Goal: Information Seeking & Learning: Compare options

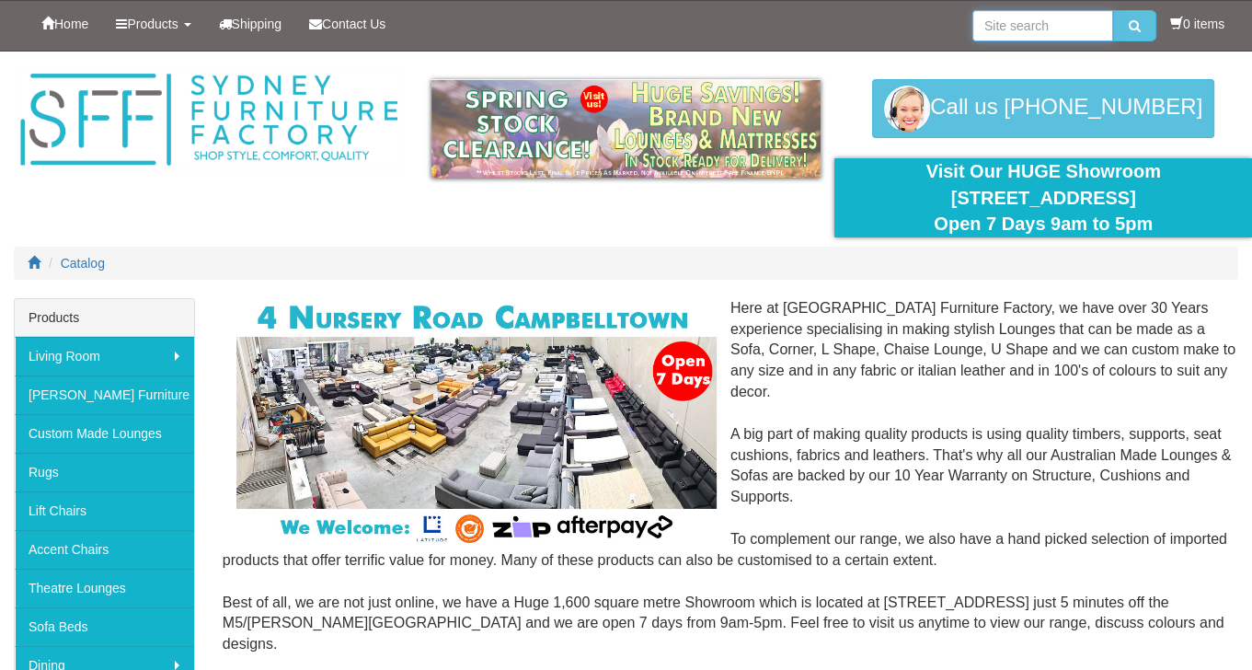
click at [1027, 28] on input "search" at bounding box center [1042, 25] width 141 height 31
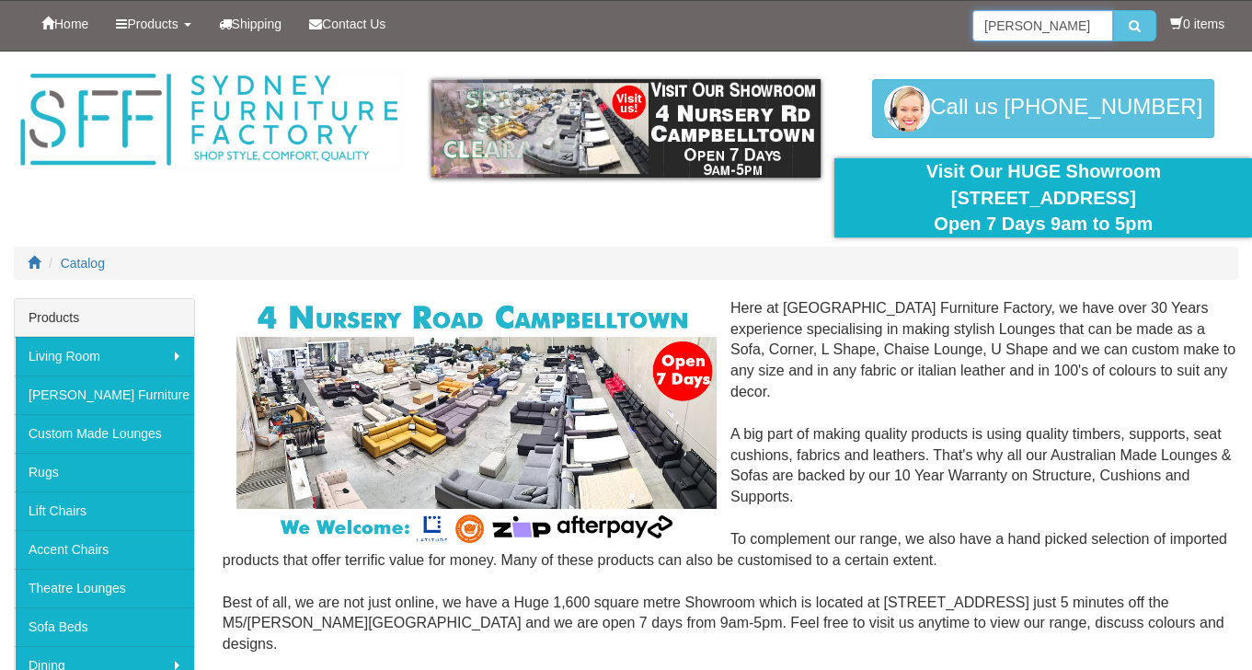
type input "santiago"
click at [1113, 10] on button "submit" at bounding box center [1134, 25] width 43 height 31
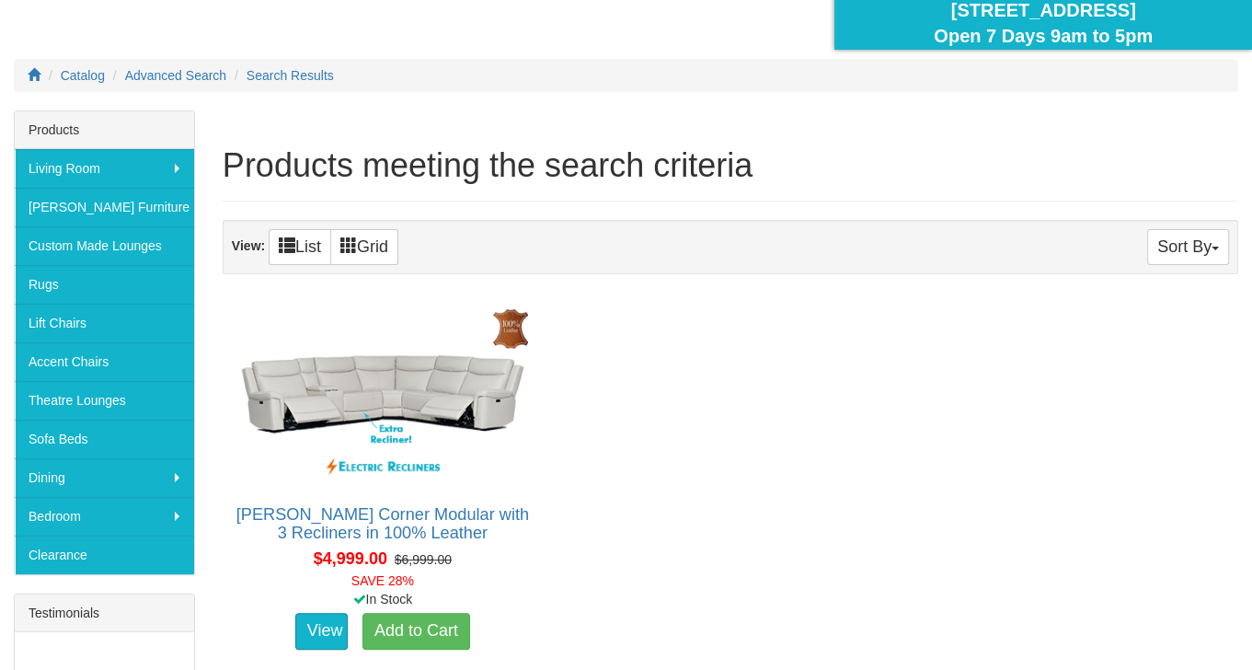
scroll to position [276, 0]
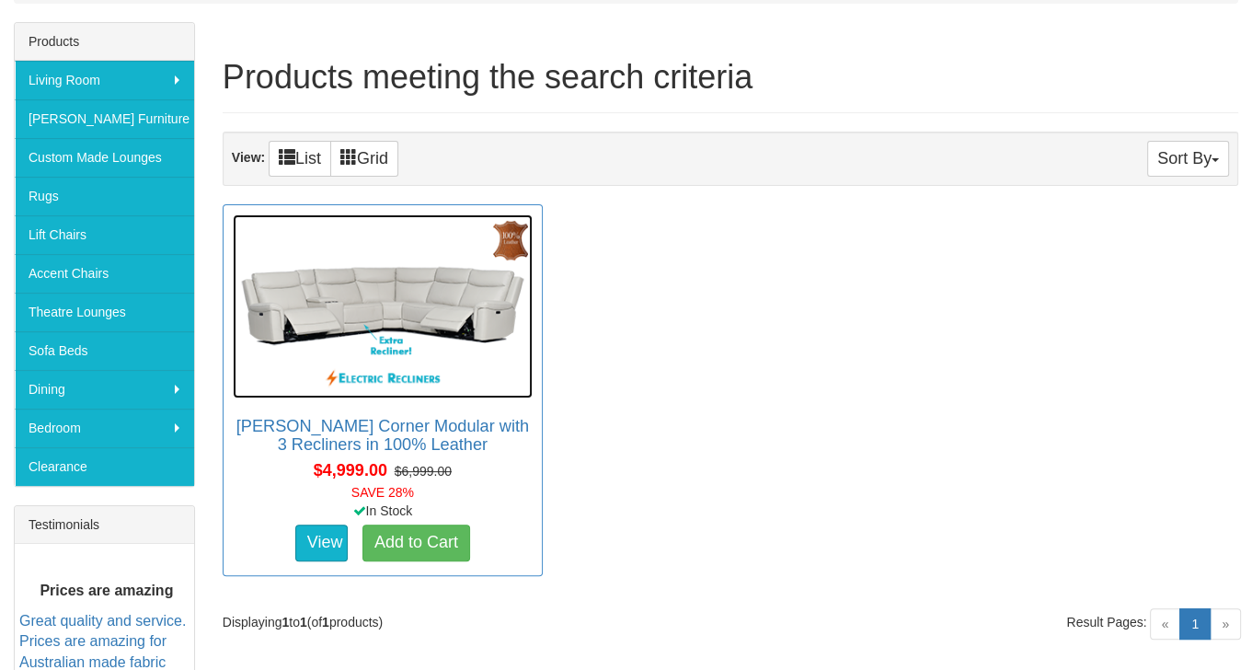
click at [427, 316] on img at bounding box center [383, 306] width 300 height 184
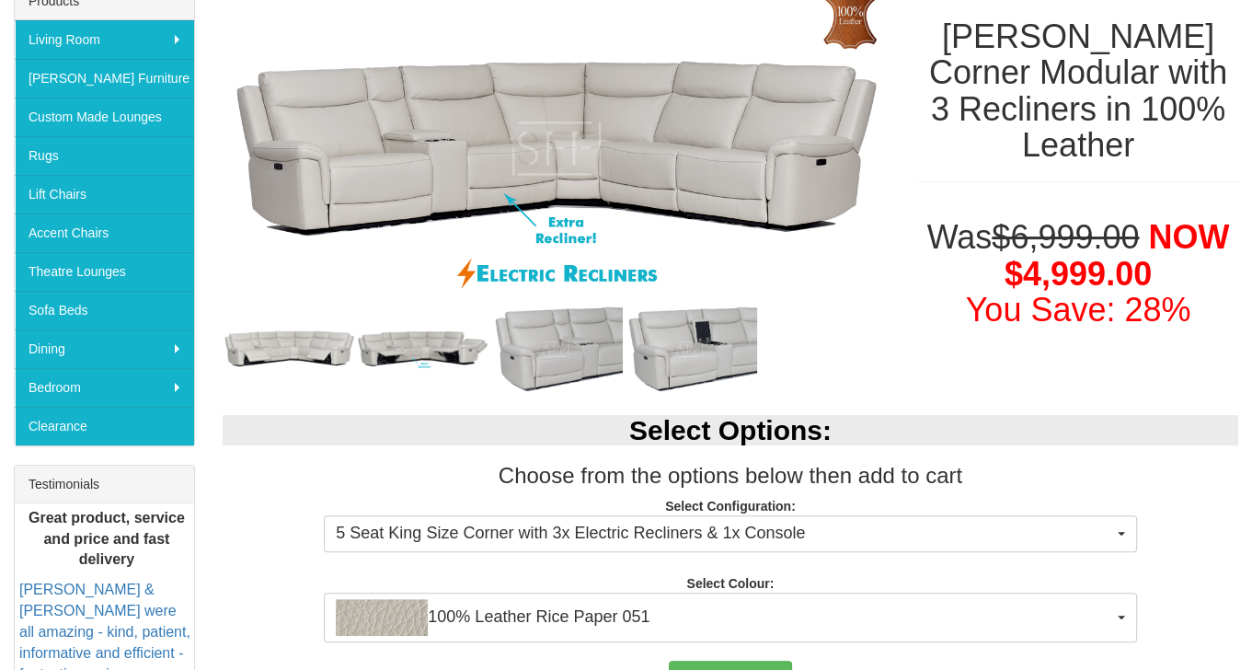
scroll to position [460, 0]
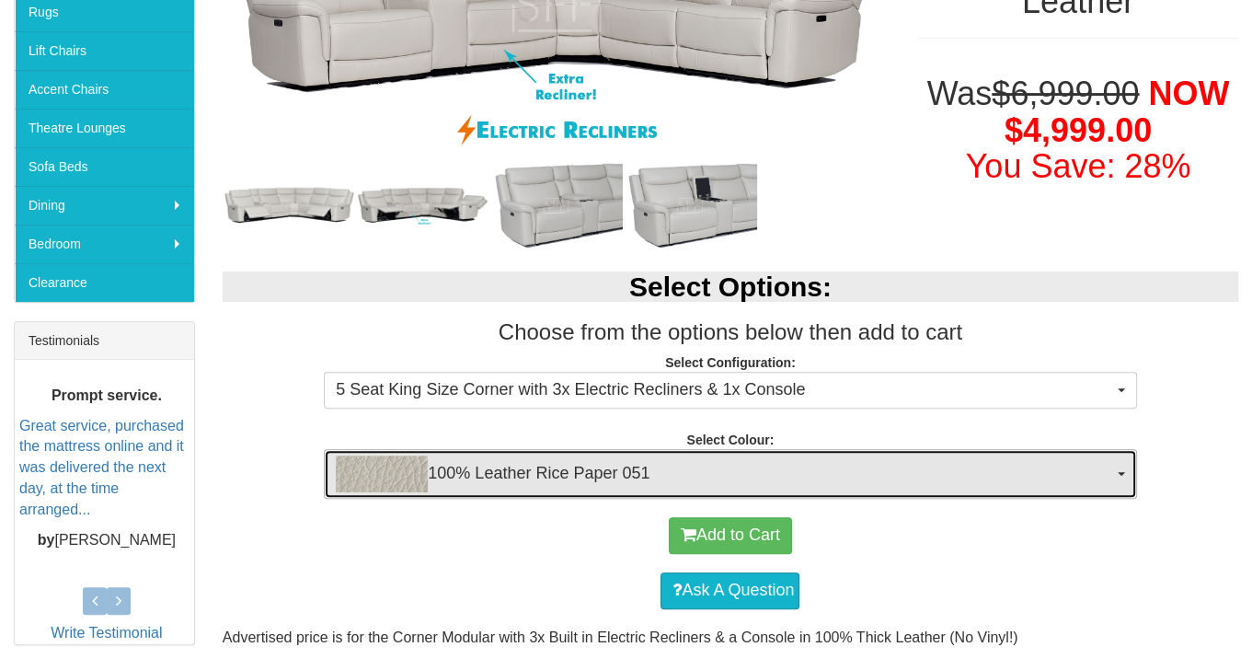
click at [1125, 478] on button "100% Leather Rice Paper 051" at bounding box center [730, 474] width 812 height 50
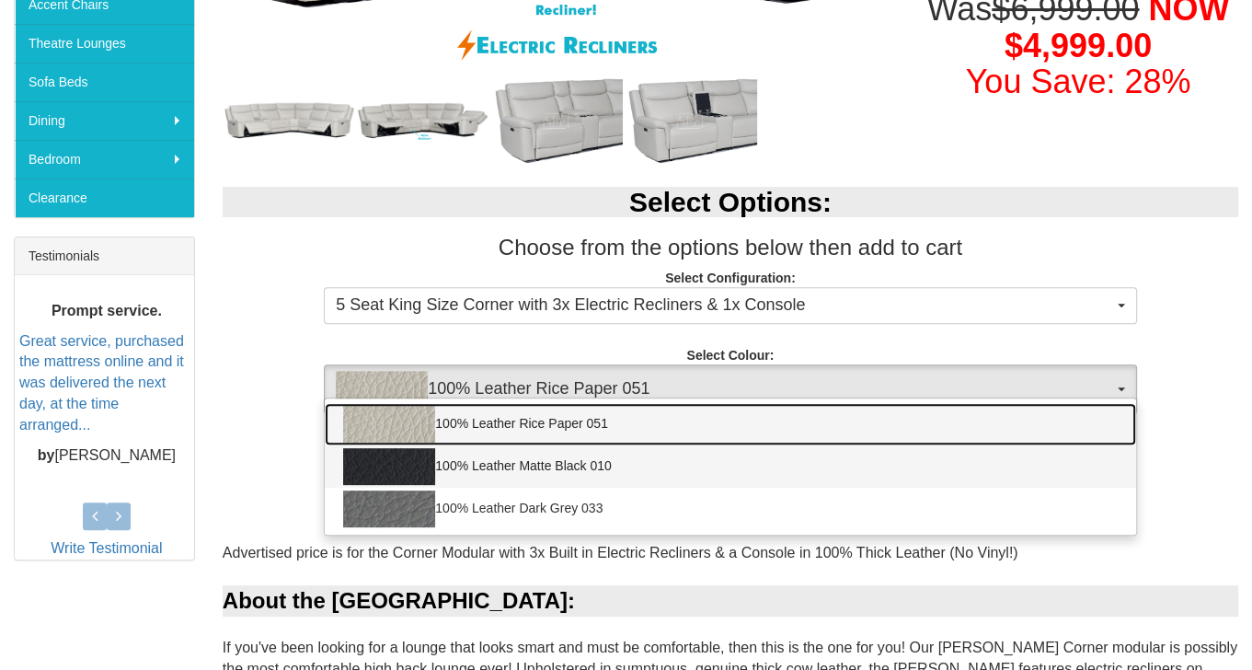
scroll to position [552, 0]
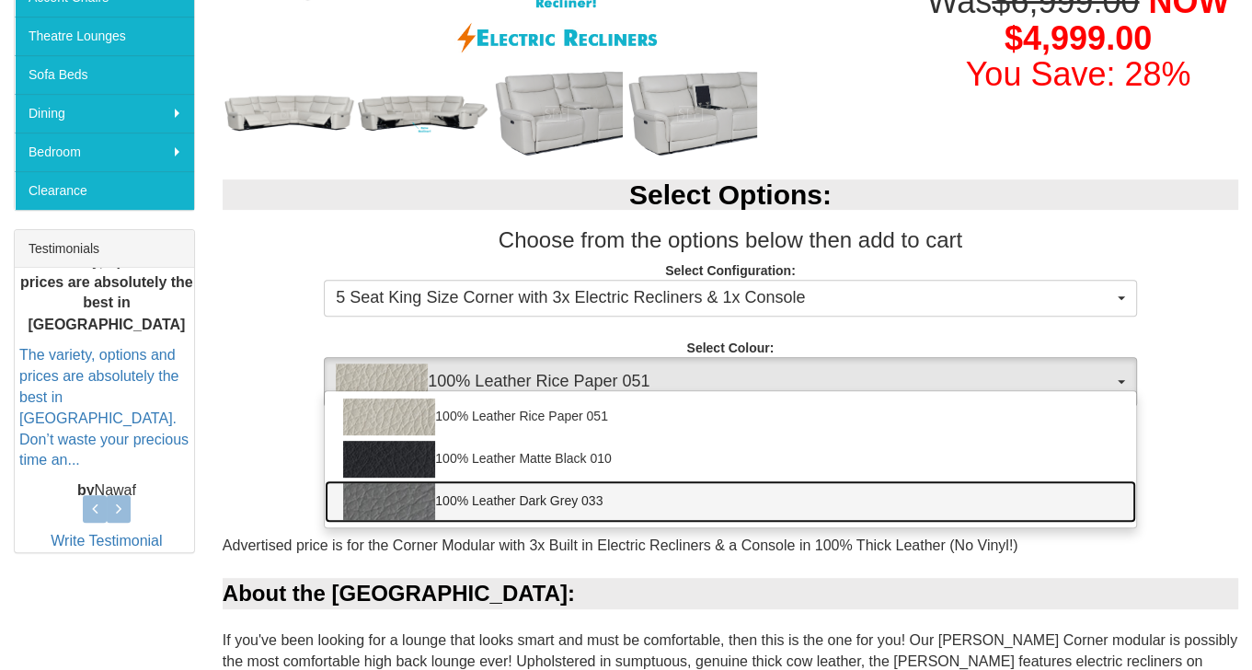
click at [623, 501] on link "100% Leather Dark Grey 033" at bounding box center [730, 501] width 811 height 42
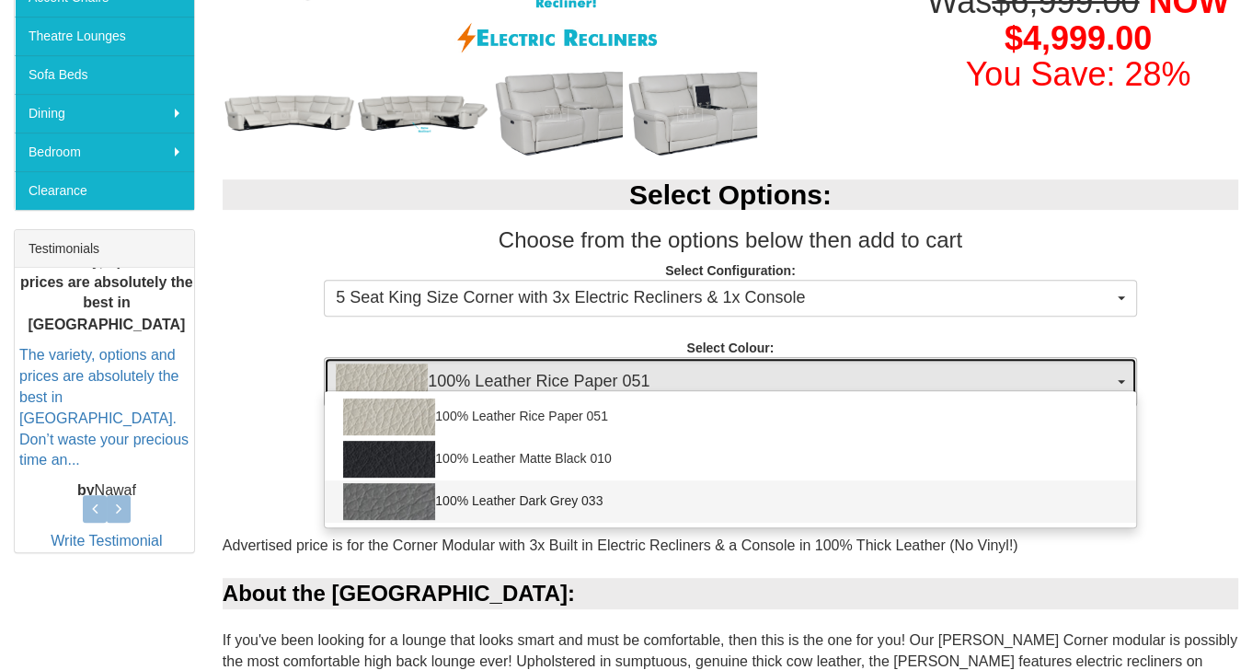
select select "2021"
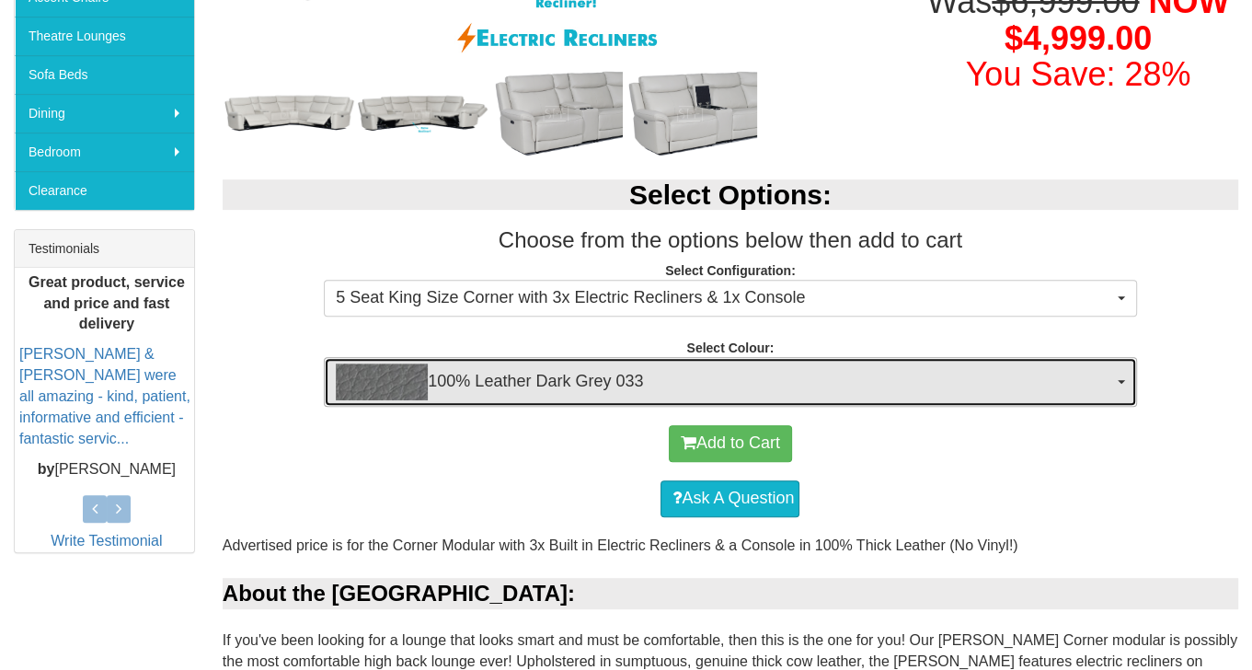
click at [507, 374] on span "100% Leather Dark Grey 033" at bounding box center [724, 381] width 776 height 37
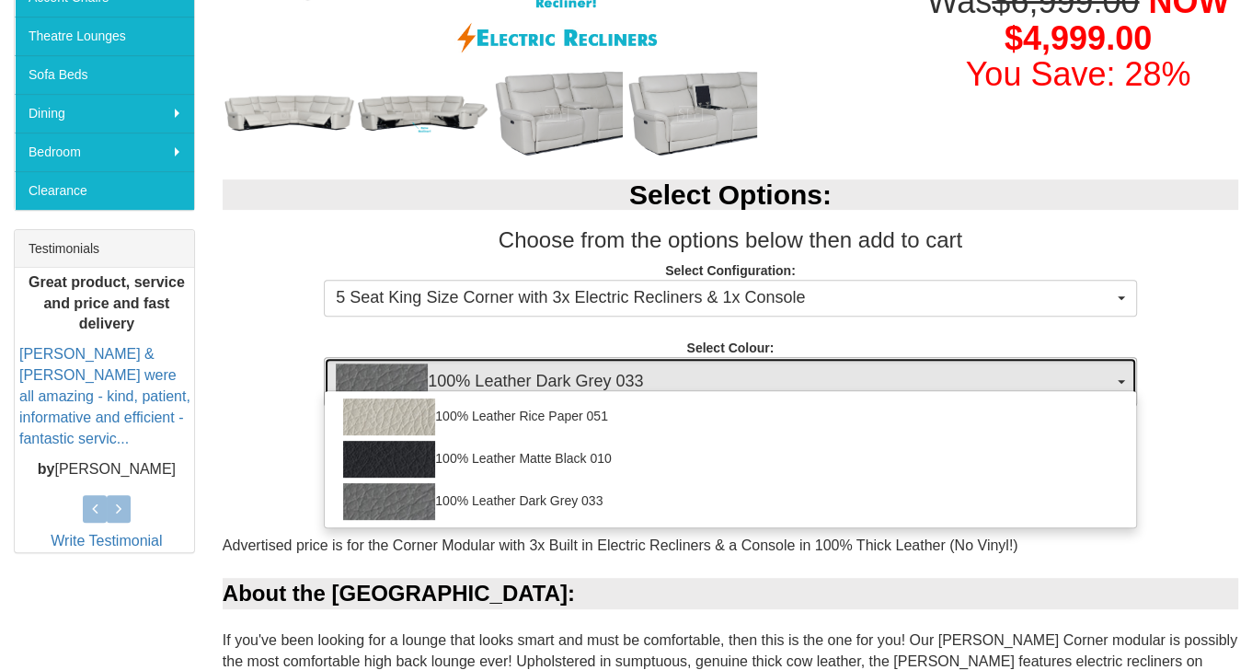
click at [507, 374] on span "100% Leather Dark Grey 033" at bounding box center [724, 381] width 776 height 37
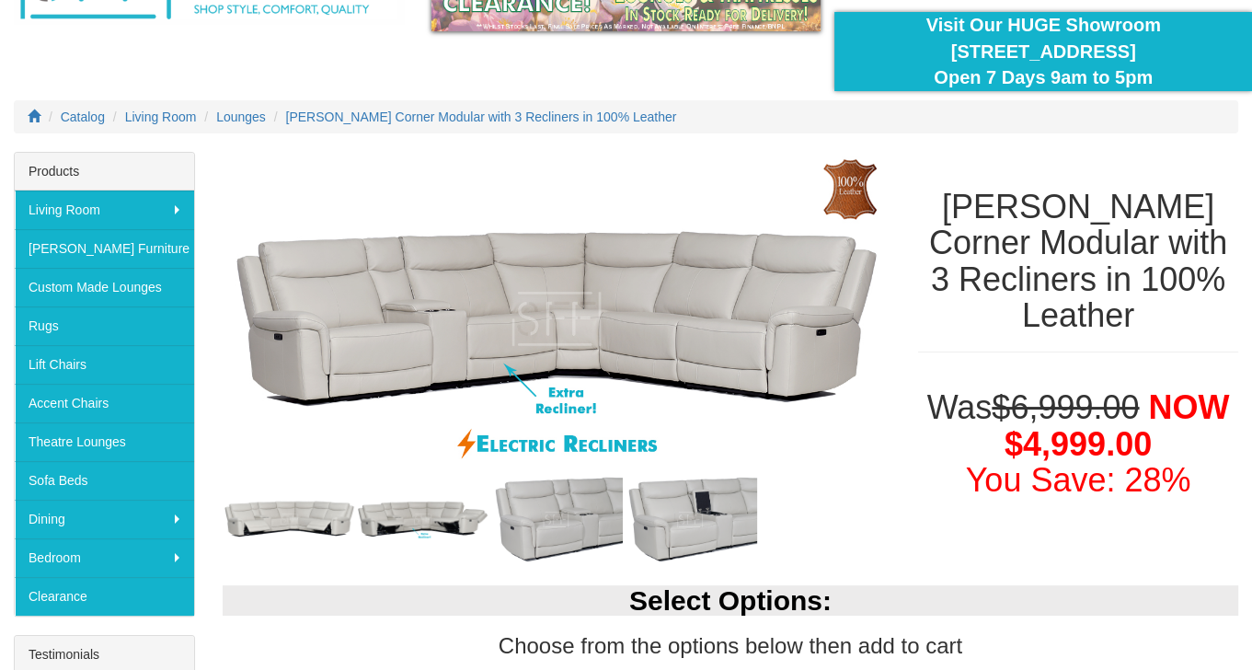
scroll to position [0, 0]
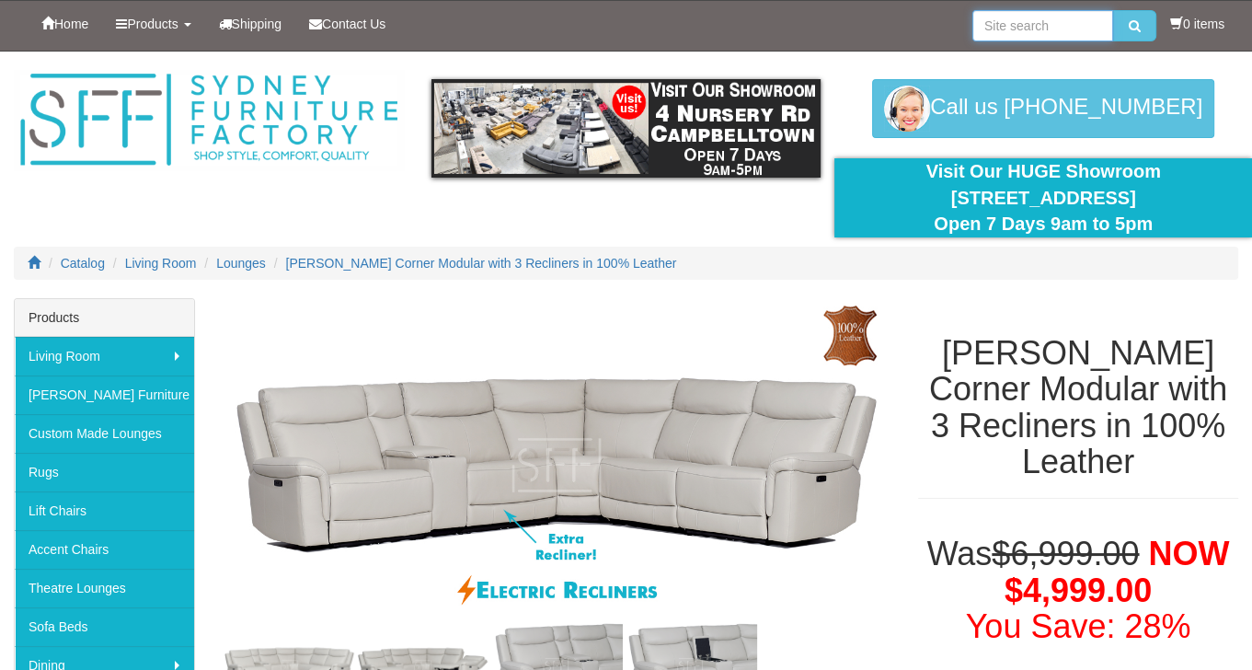
click at [1043, 24] on input "search" at bounding box center [1042, 25] width 141 height 31
type input "rice paper leather"
click at [1113, 10] on button "submit" at bounding box center [1134, 25] width 43 height 31
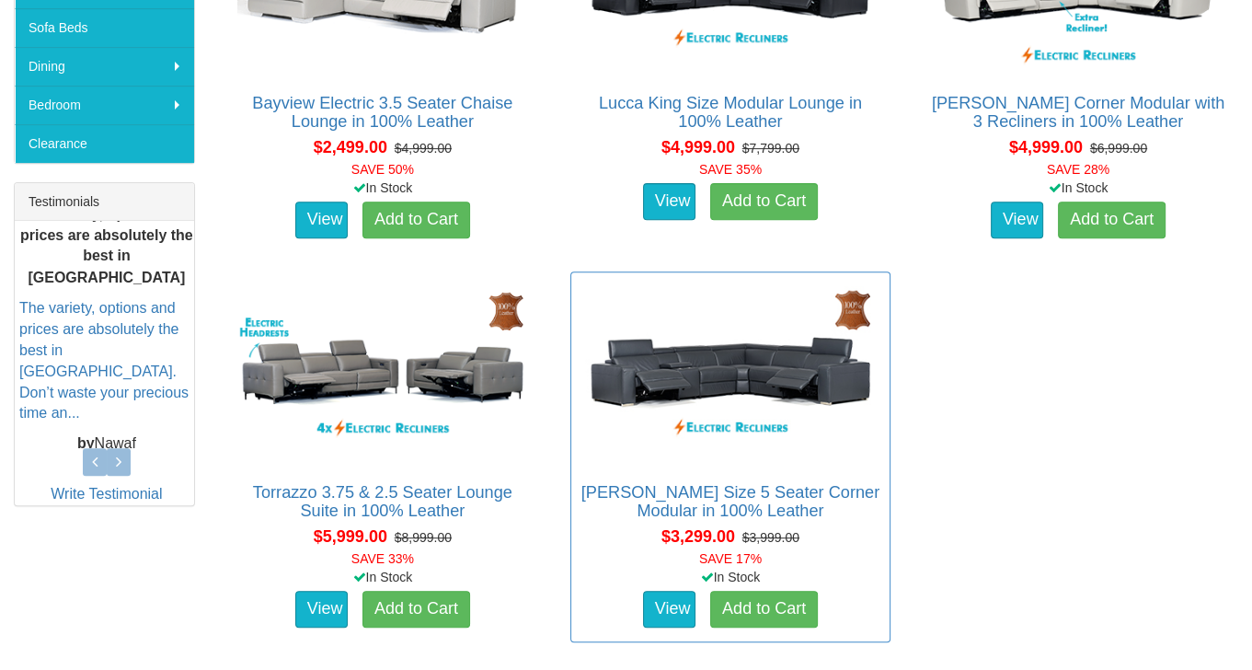
scroll to position [552, 0]
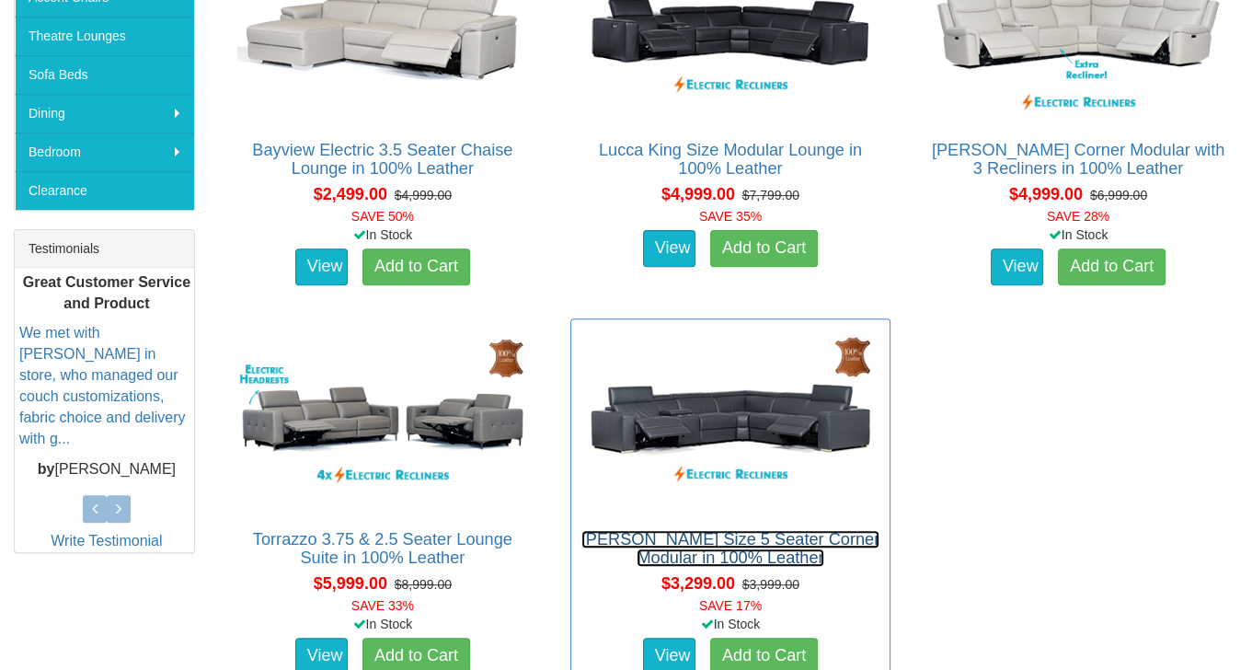
click at [732, 539] on link "Valencia King Size 5 Seater Corner Modular in 100% Leather" at bounding box center [730, 548] width 298 height 37
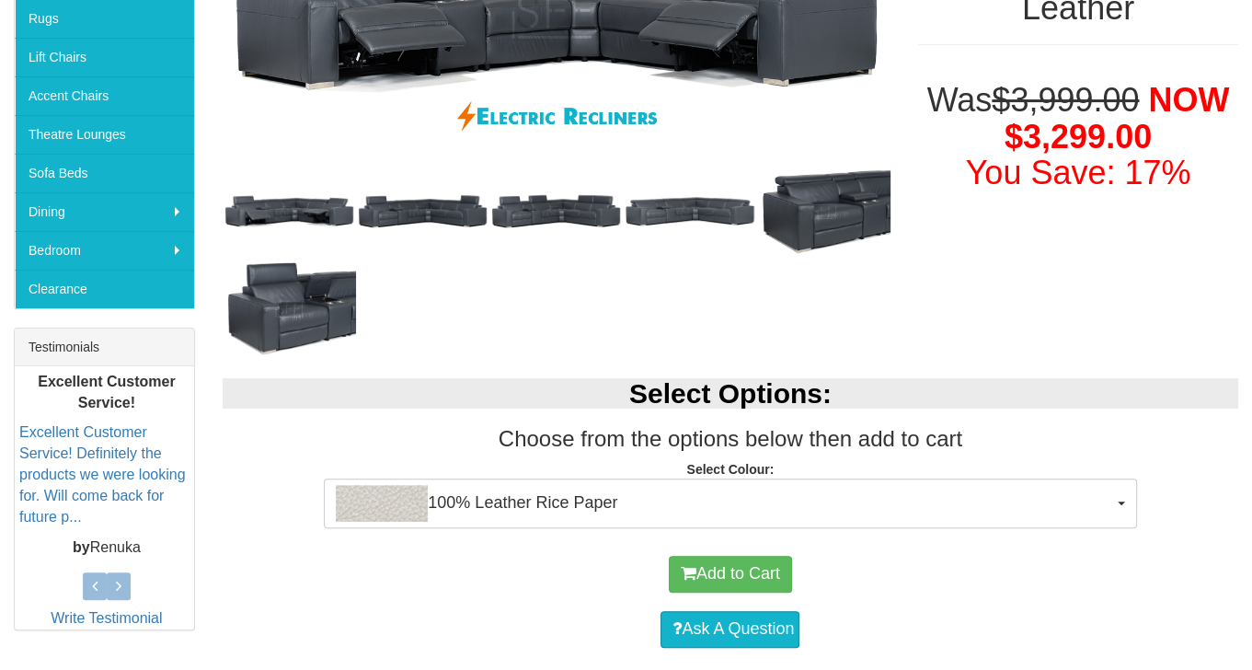
scroll to position [644, 0]
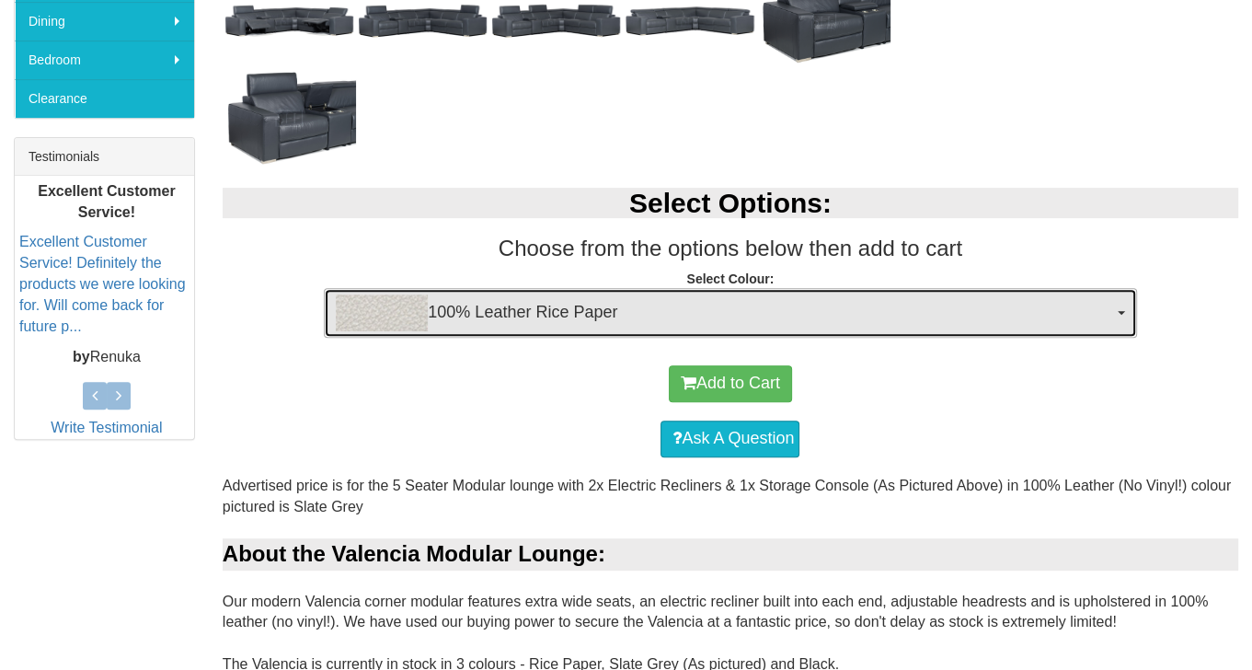
click at [1116, 313] on button "100% Leather Rice Paper" at bounding box center [730, 313] width 812 height 50
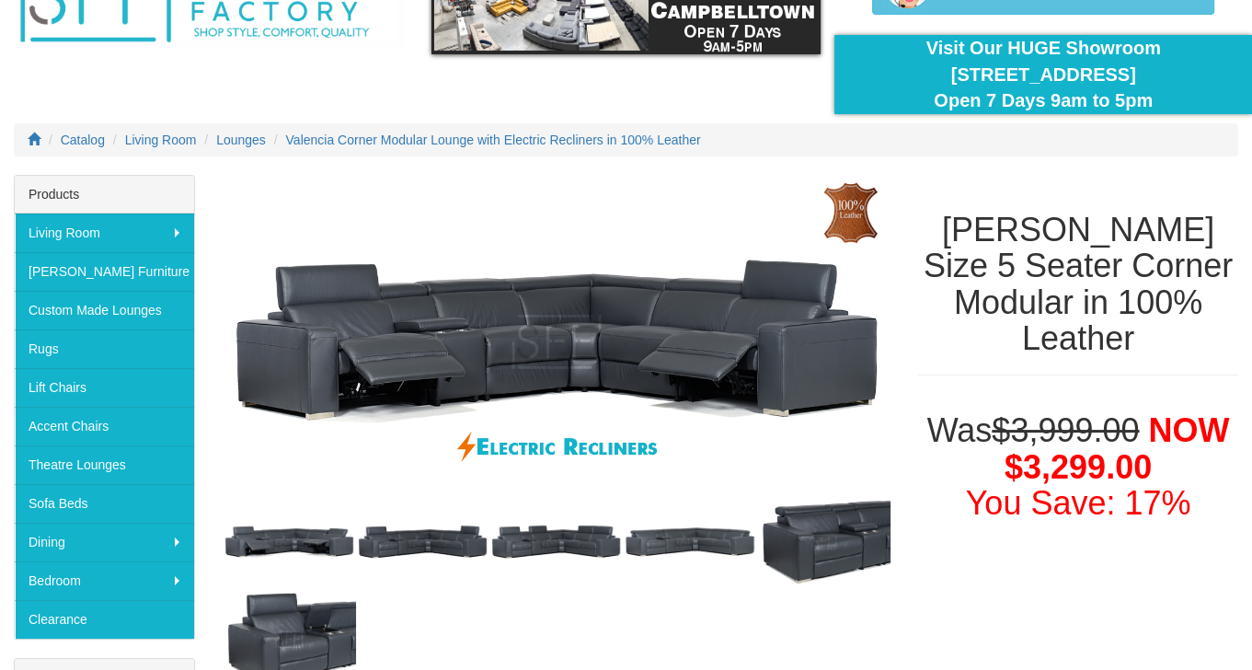
scroll to position [92, 0]
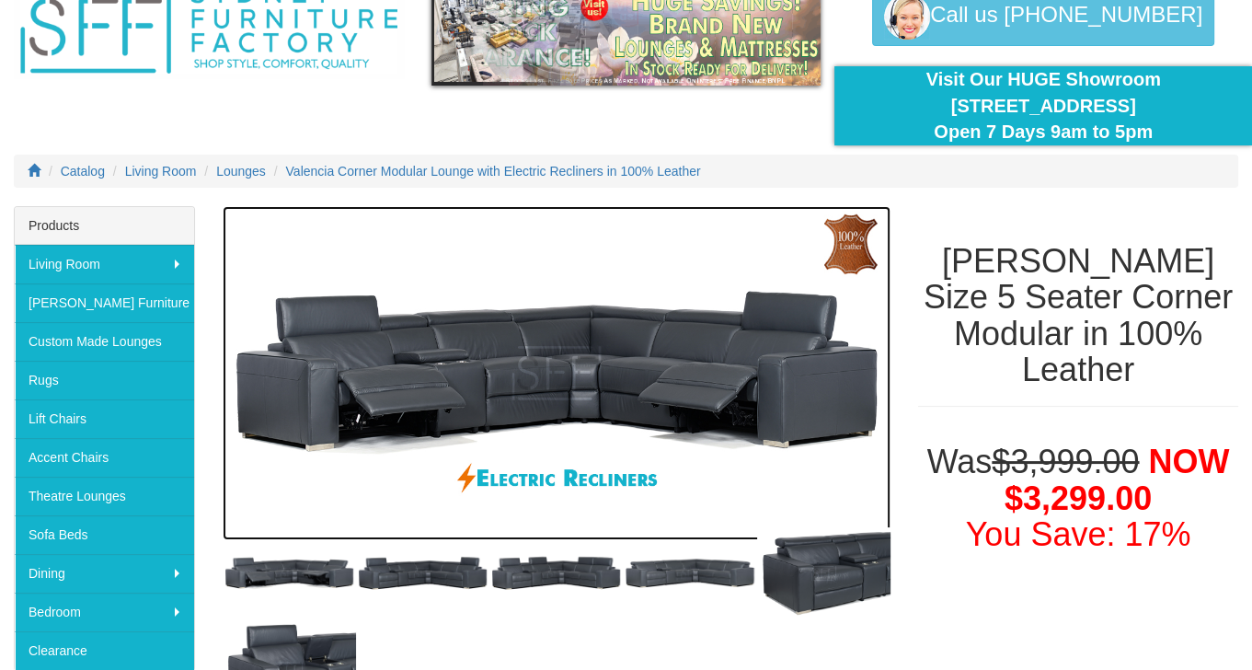
click at [271, 472] on img at bounding box center [557, 373] width 668 height 334
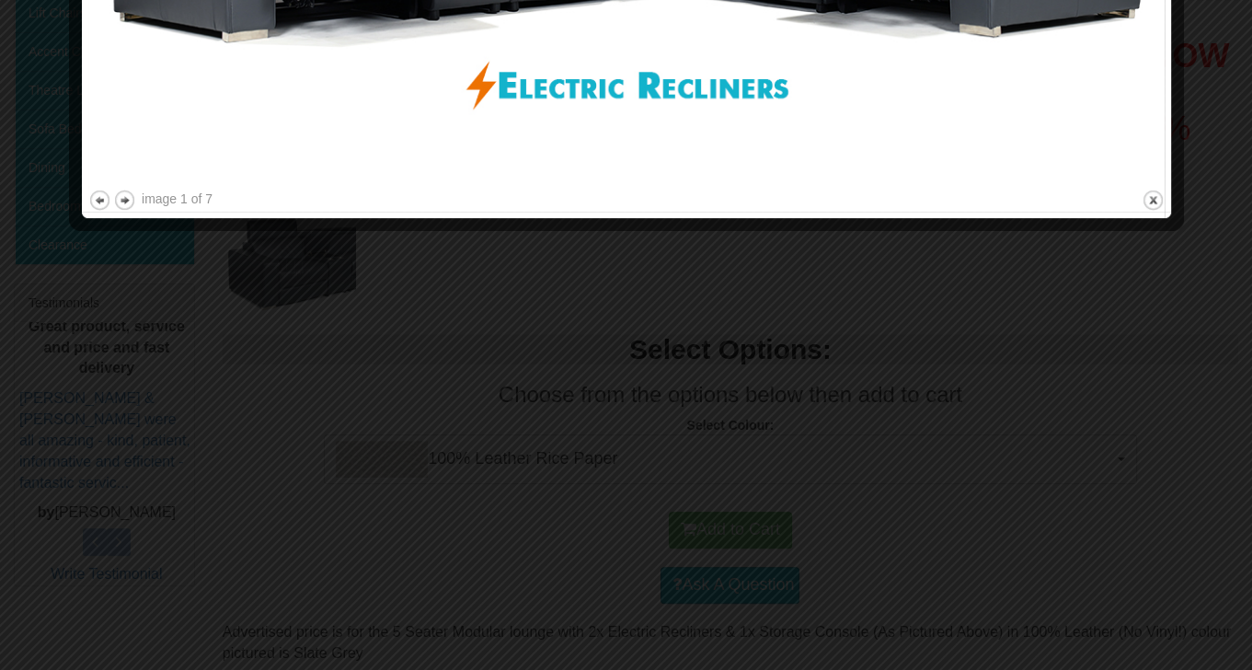
scroll to position [552, 0]
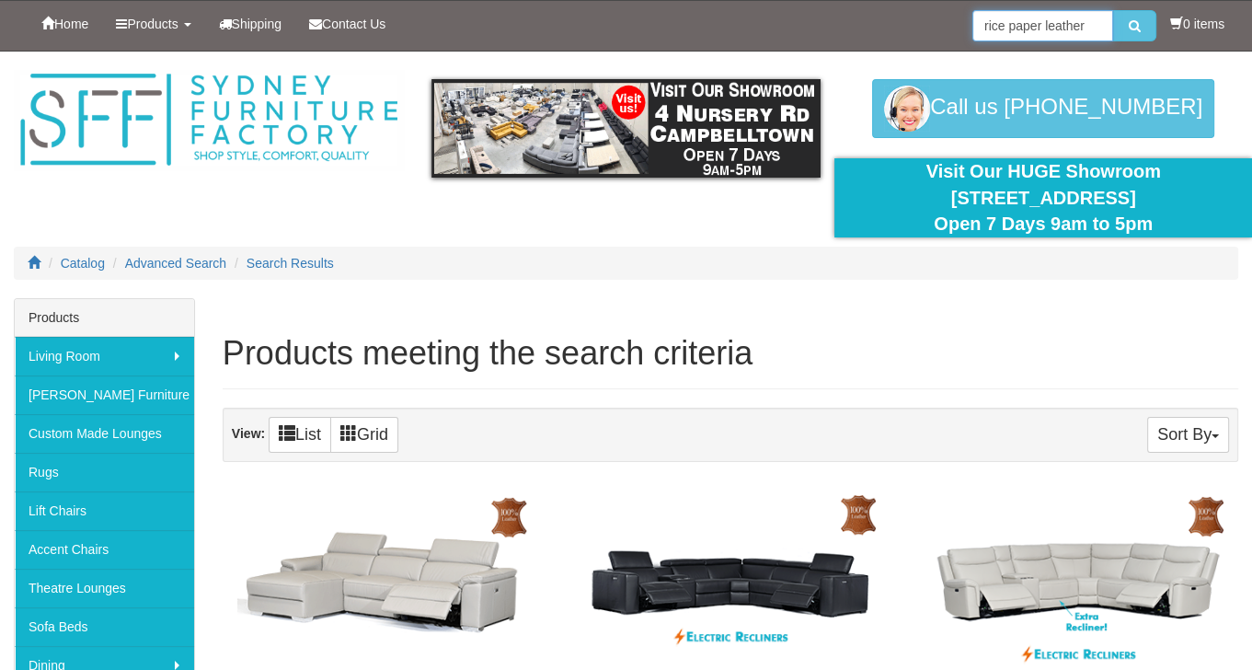
drag, startPoint x: 1089, startPoint y: 29, endPoint x: 822, endPoint y: 24, distance: 267.8
click at [872, 27] on div "Home Products Living Room Lounges Sofas Australian Made Lounges Corner Modular …" at bounding box center [626, 26] width 1225 height 50
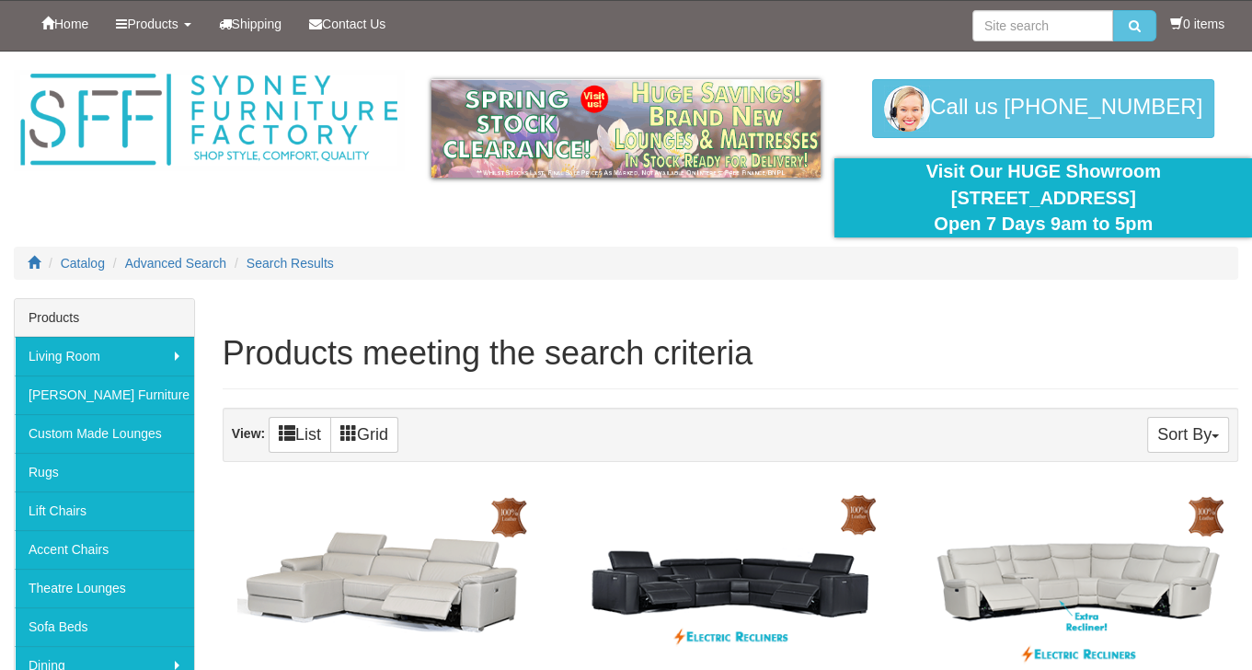
click at [416, 213] on div at bounding box center [626, 175] width 1252 height 247
click at [818, 364] on h1 "Products meeting the search criteria" at bounding box center [731, 353] width 1016 height 37
click at [950, 21] on div "Home Products Living Room Lounges Sofas Australian Made Lounges Corner Modular …" at bounding box center [626, 26] width 1225 height 50
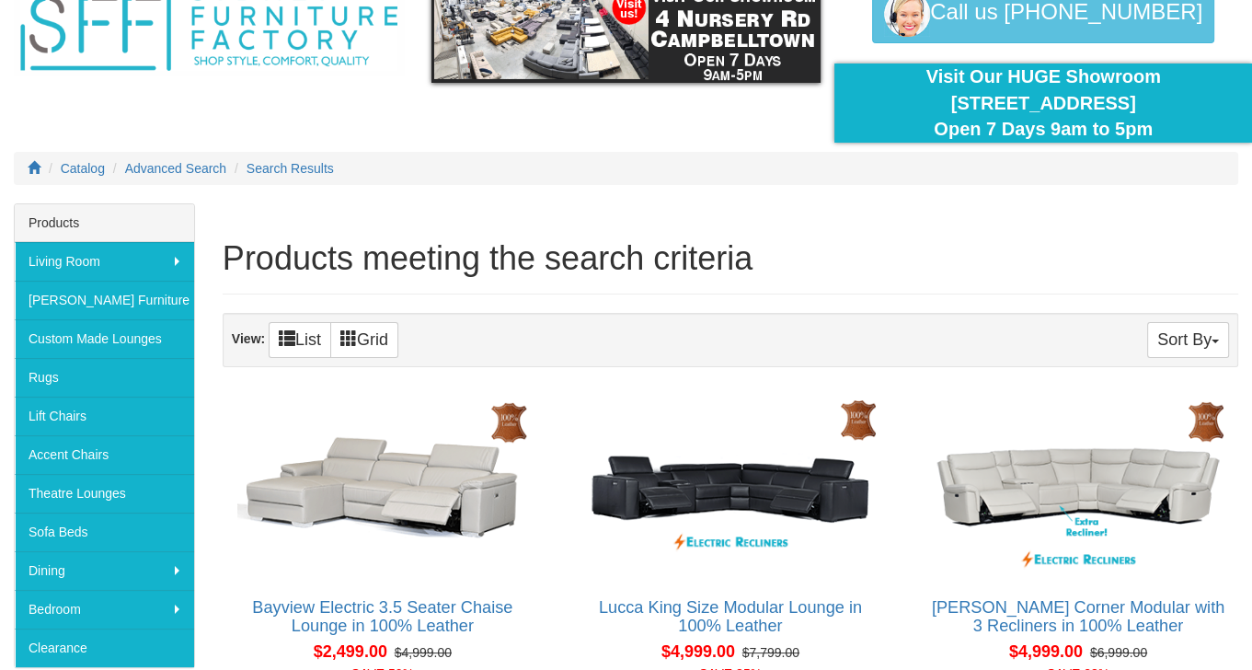
scroll to position [92, 0]
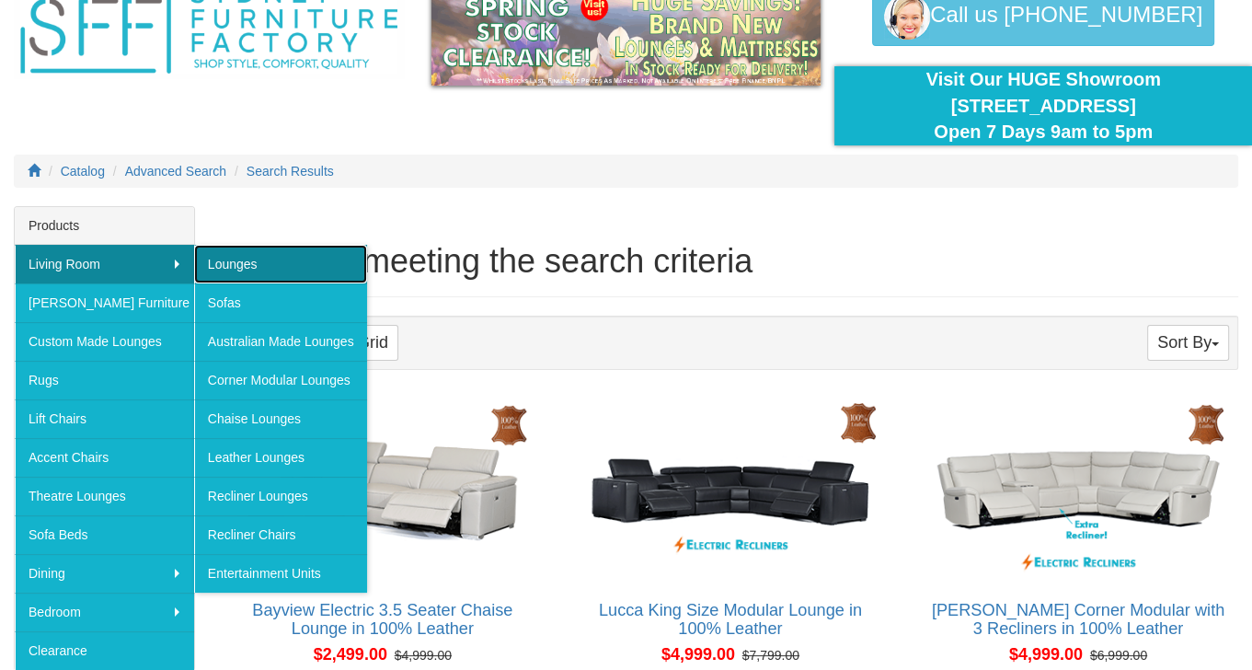
click at [223, 256] on link "Lounges" at bounding box center [280, 264] width 173 height 39
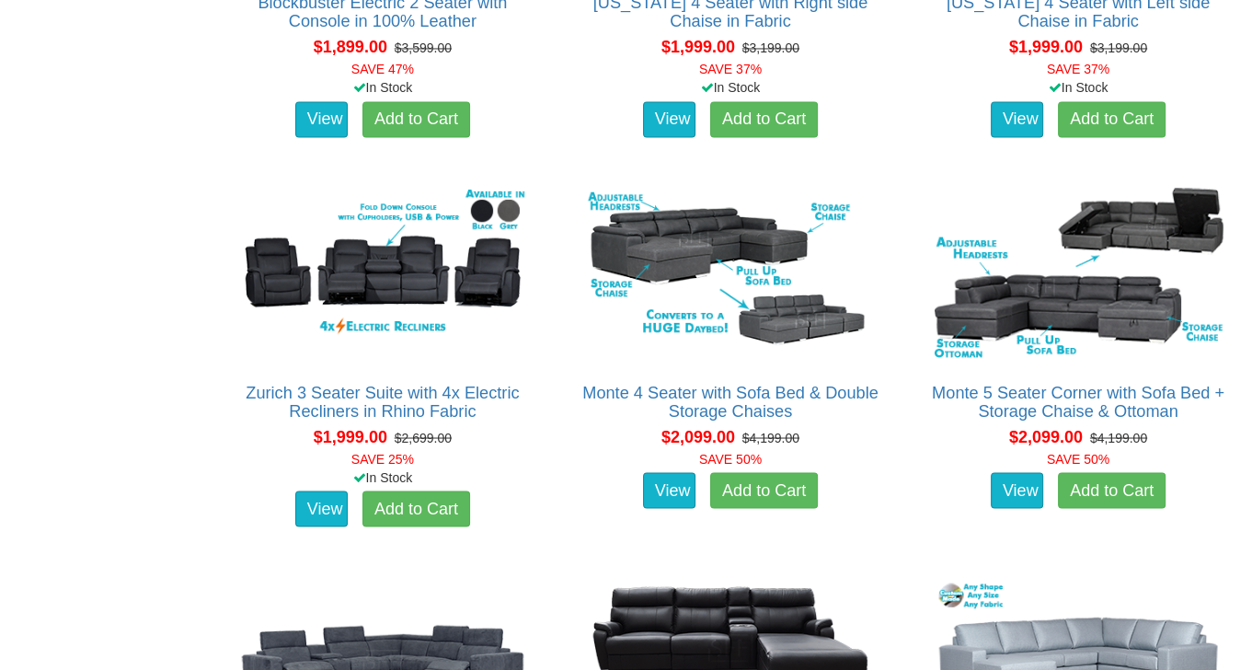
scroll to position [2944, 0]
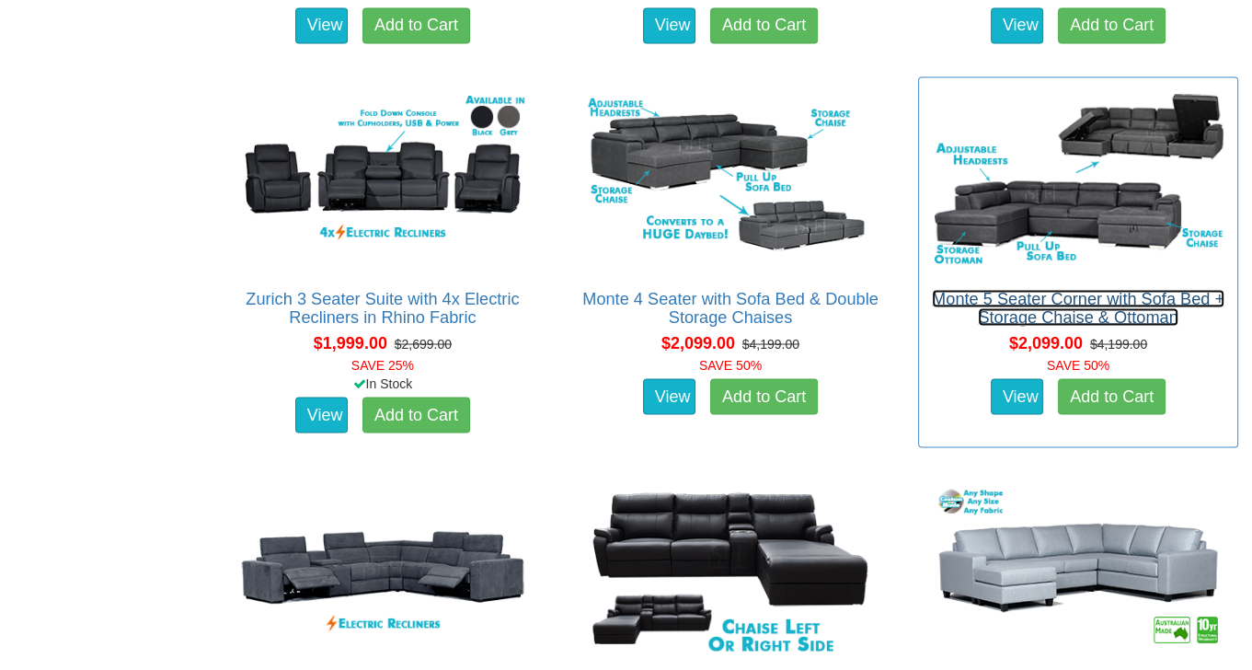
click at [1083, 293] on link "Monte 5 Seater Corner with Sofa Bed + Storage Chaise & Ottoman" at bounding box center [1078, 307] width 293 height 37
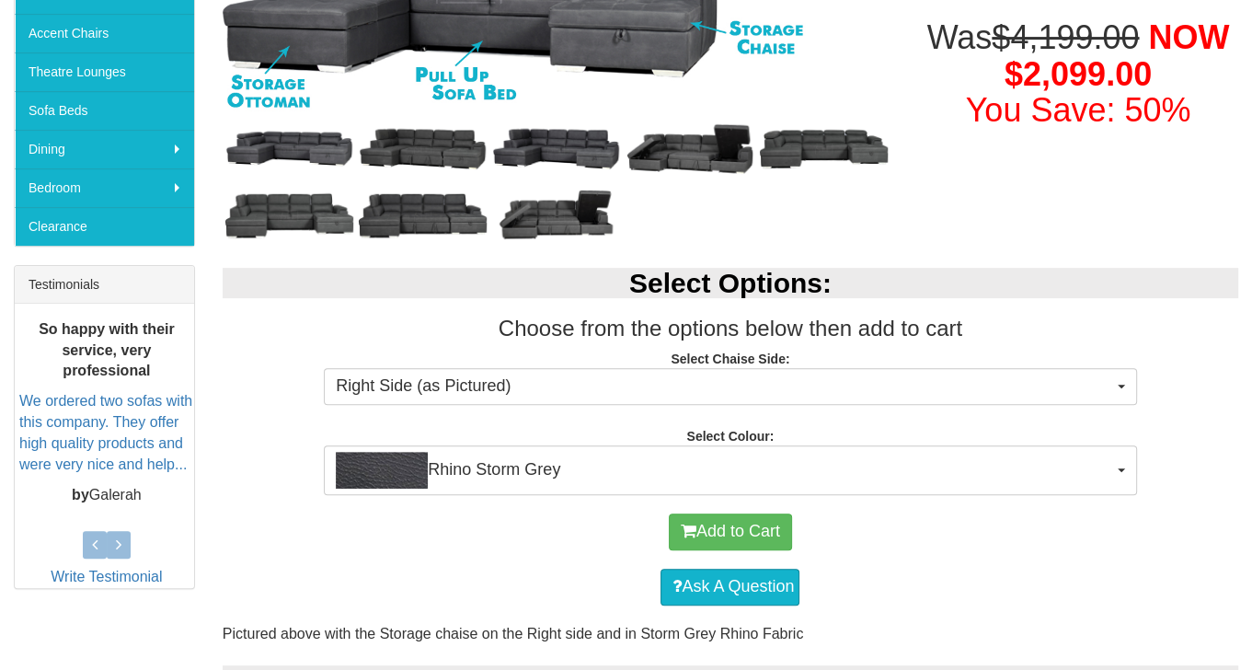
scroll to position [552, 0]
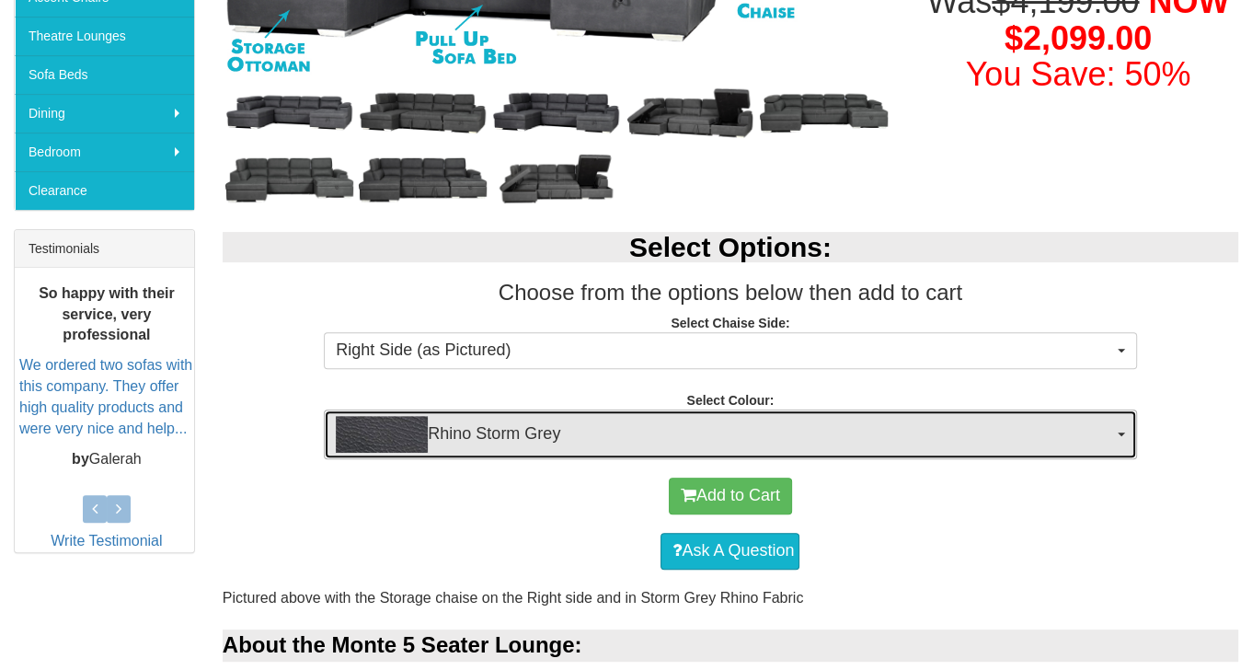
click at [1117, 429] on button "Rhino Storm Grey" at bounding box center [730, 434] width 812 height 50
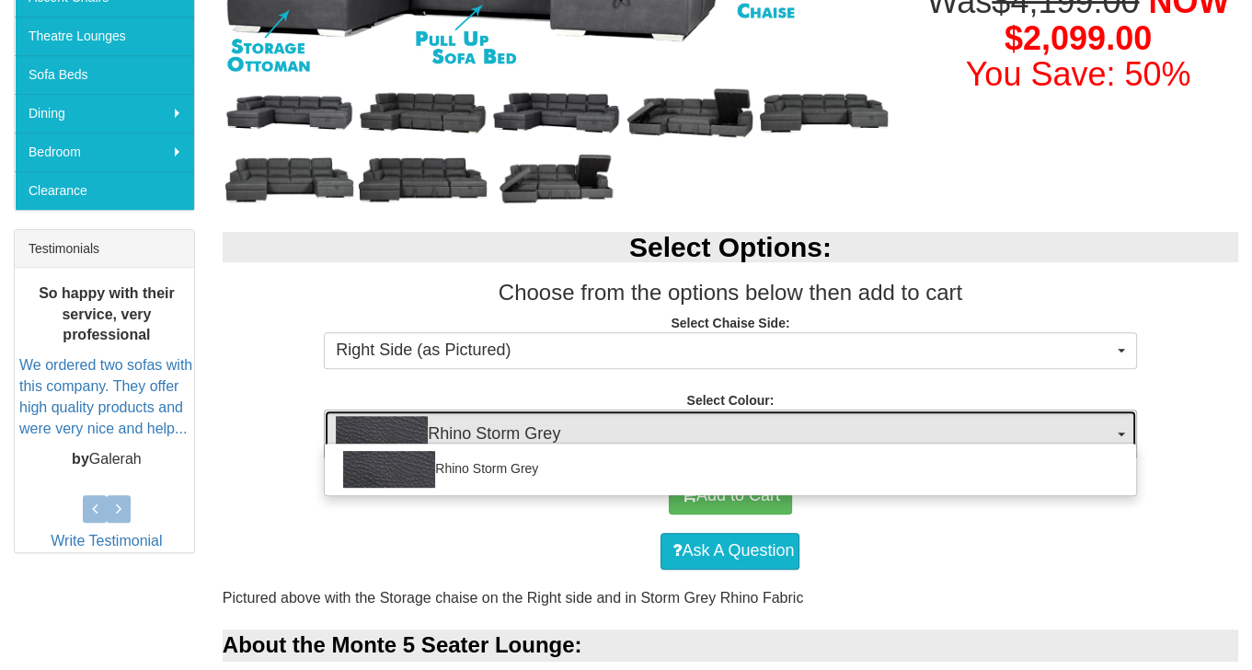
click at [1117, 429] on button "Rhino Storm Grey" at bounding box center [730, 434] width 812 height 50
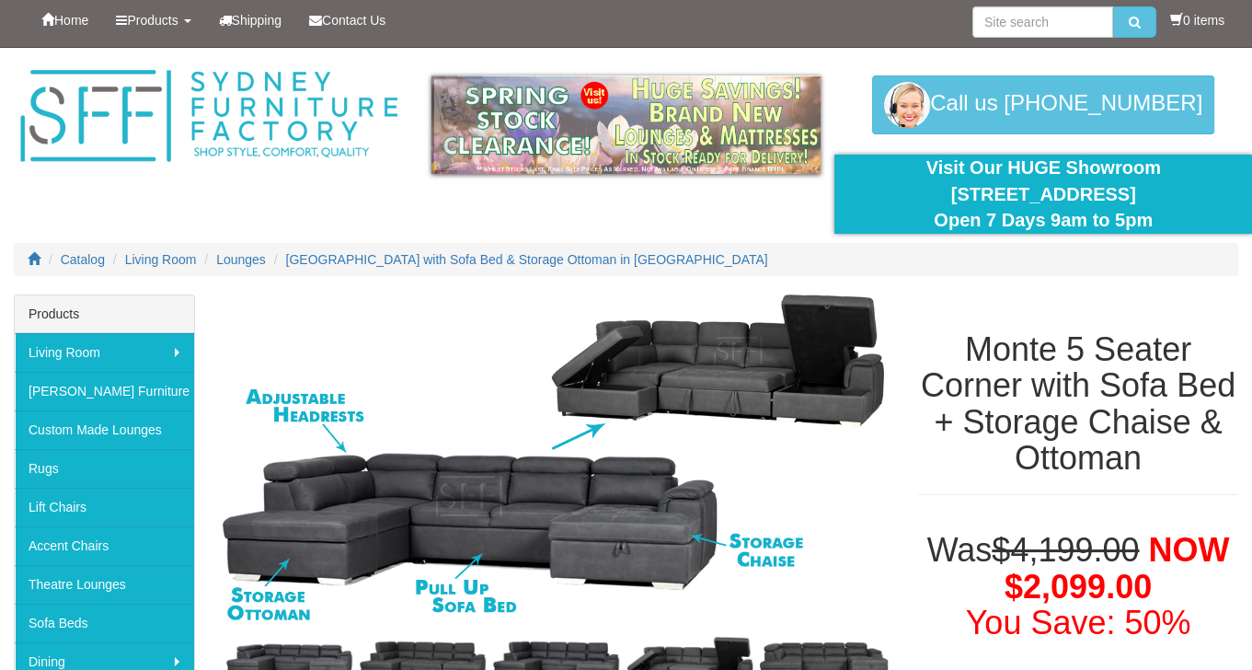
scroll to position [0, 0]
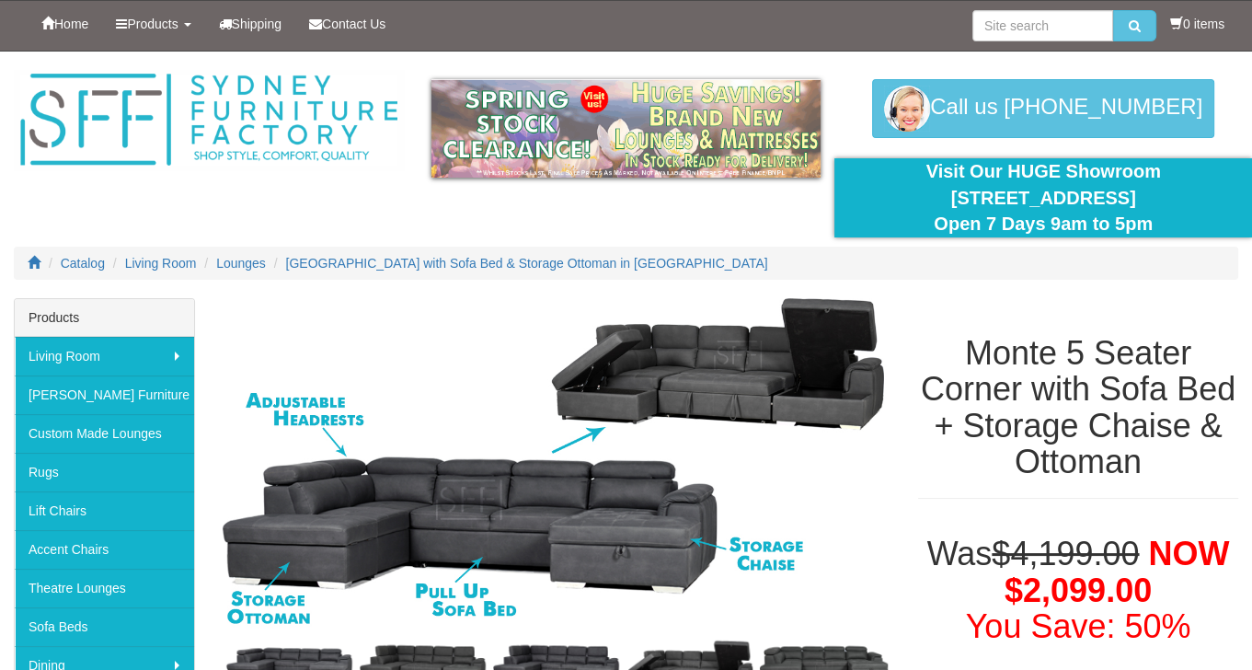
drag, startPoint x: 1117, startPoint y: 429, endPoint x: 1132, endPoint y: 406, distance: 27.3
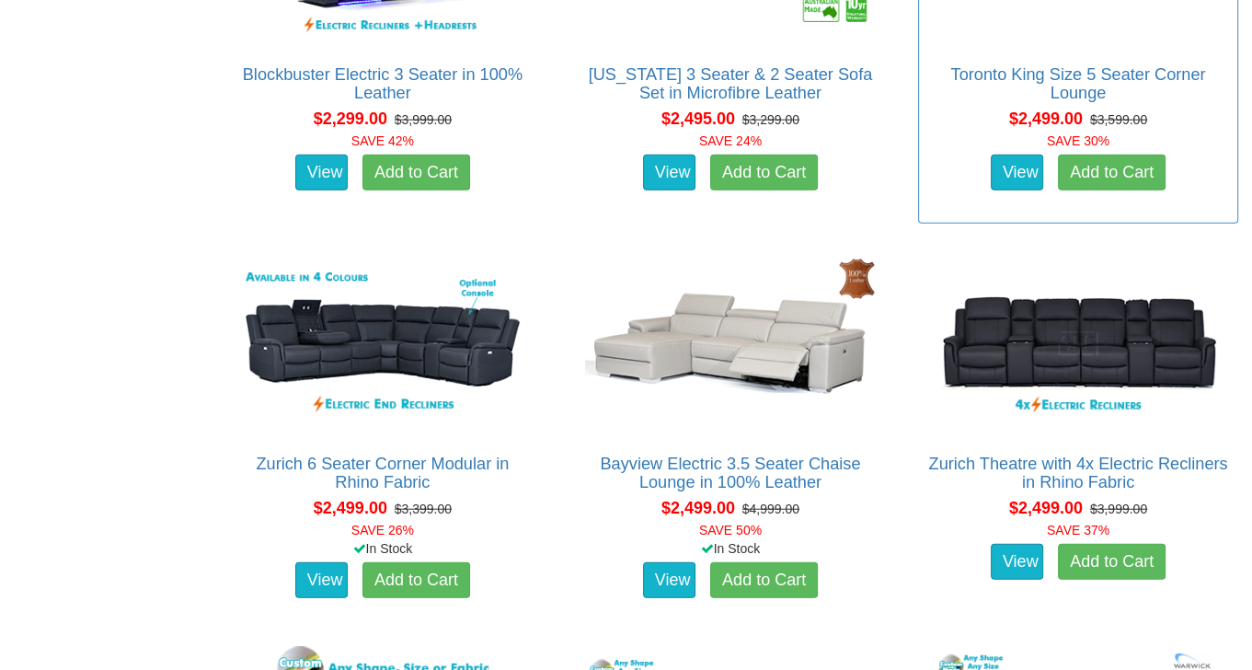
scroll to position [3956, 0]
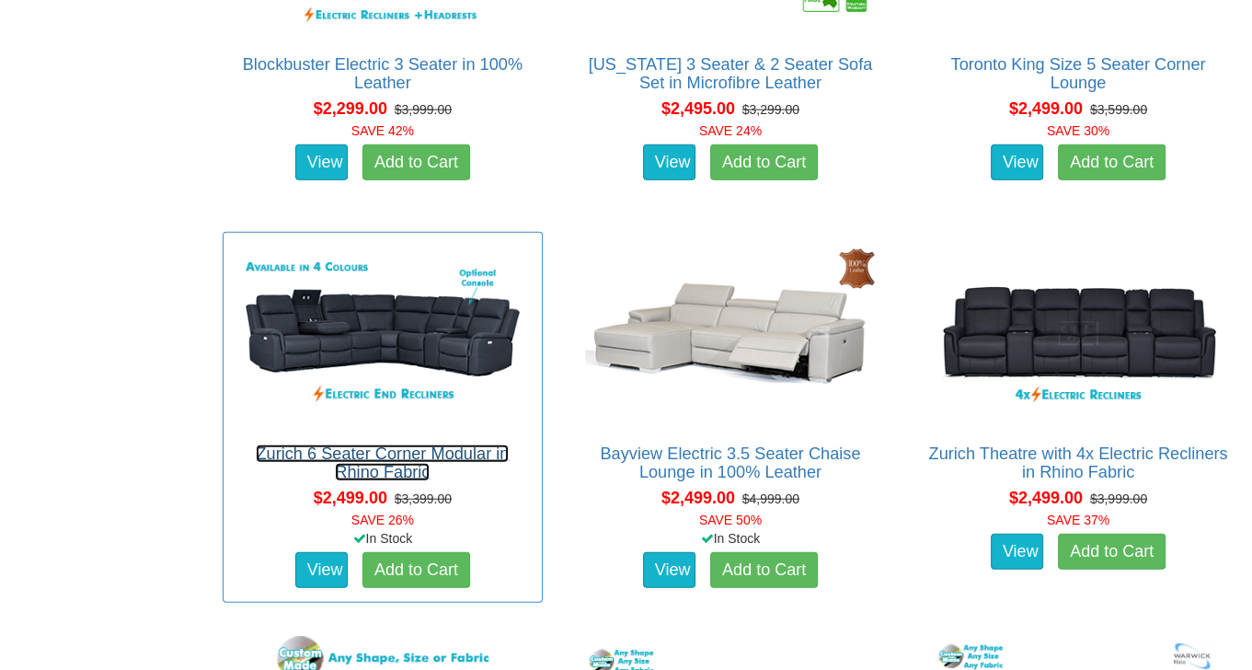
click at [308, 449] on link "Zurich 6 Seater Corner Modular in Rhino Fabric" at bounding box center [382, 462] width 253 height 37
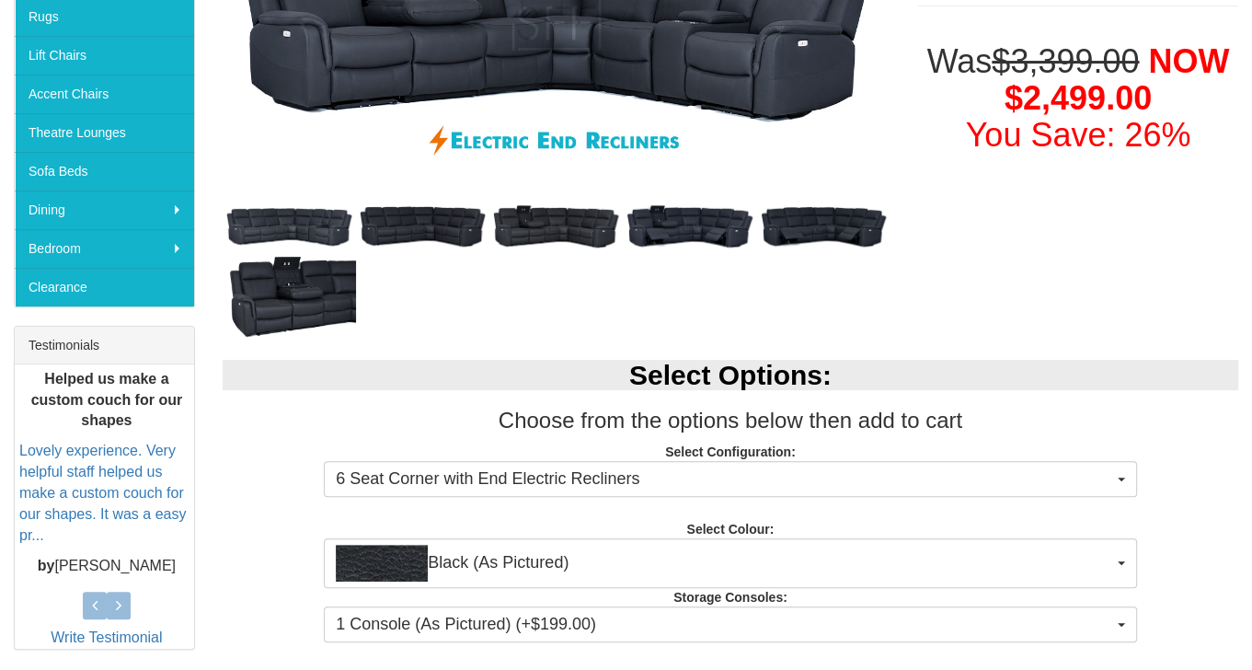
scroll to position [460, 0]
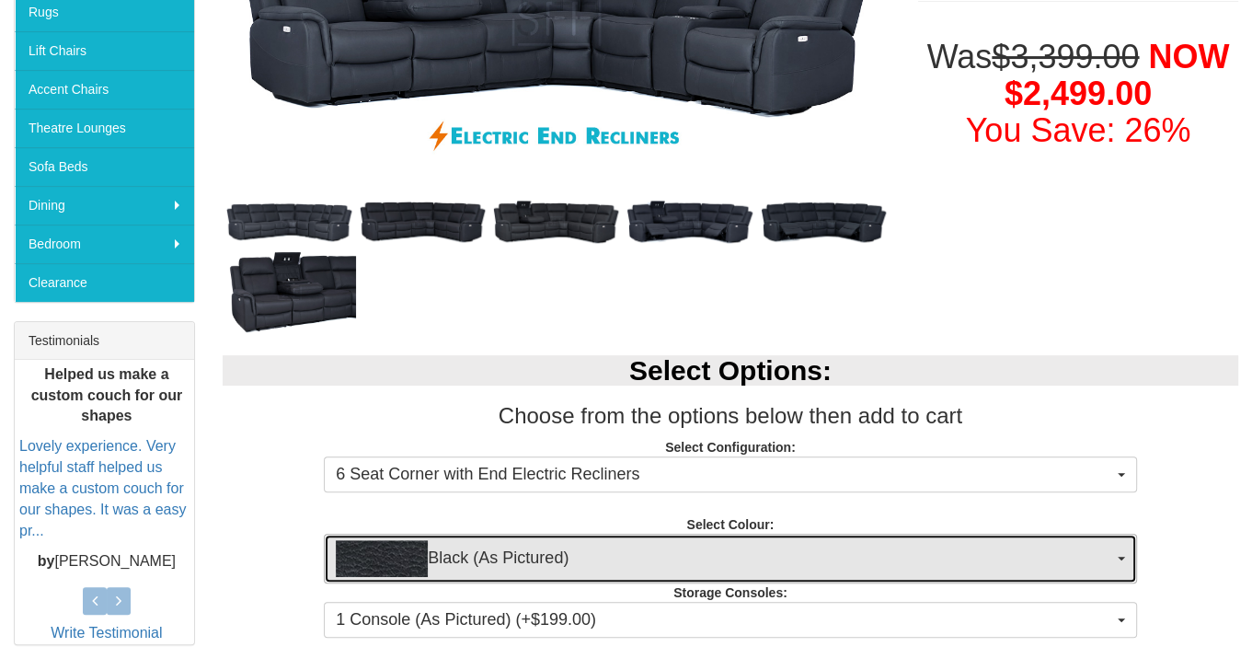
click at [1120, 557] on span "button" at bounding box center [1121, 559] width 7 height 4
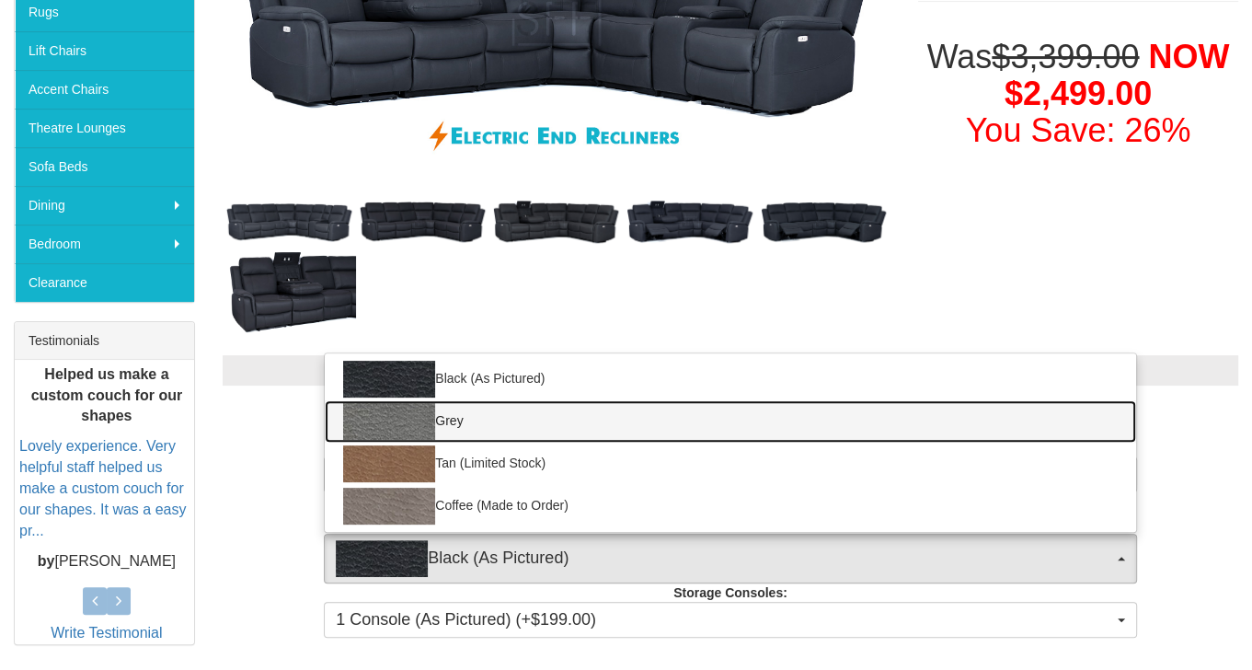
click at [624, 412] on link "Grey" at bounding box center [730, 421] width 811 height 42
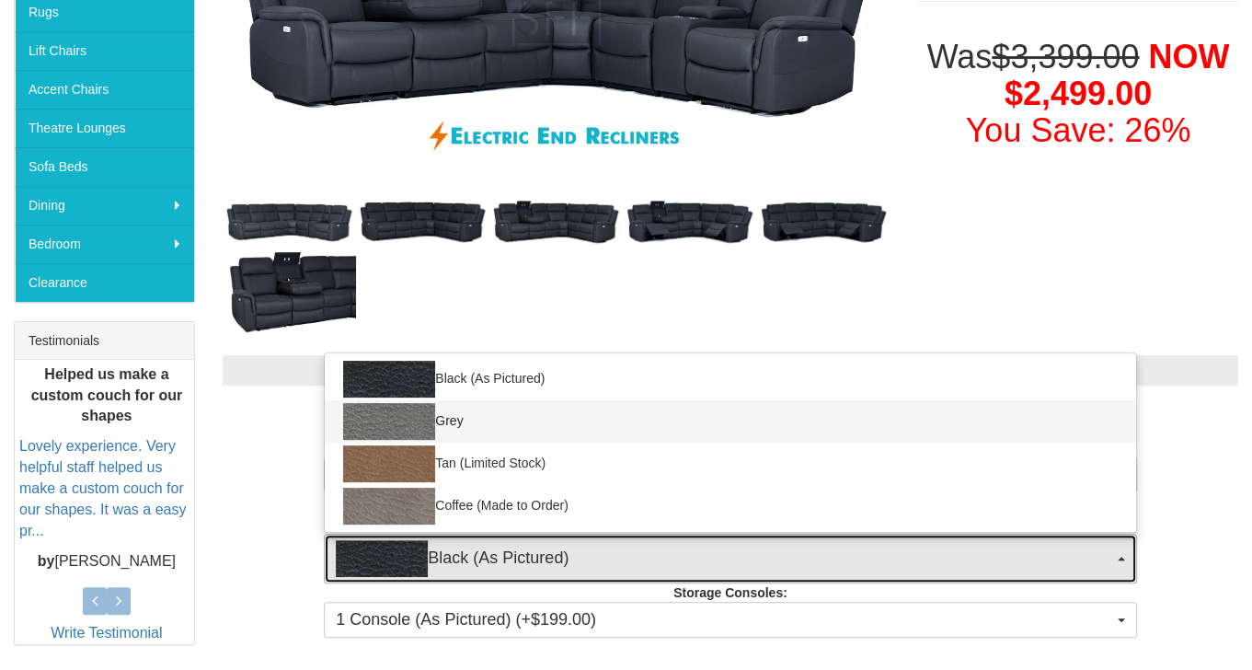
select select "1187"
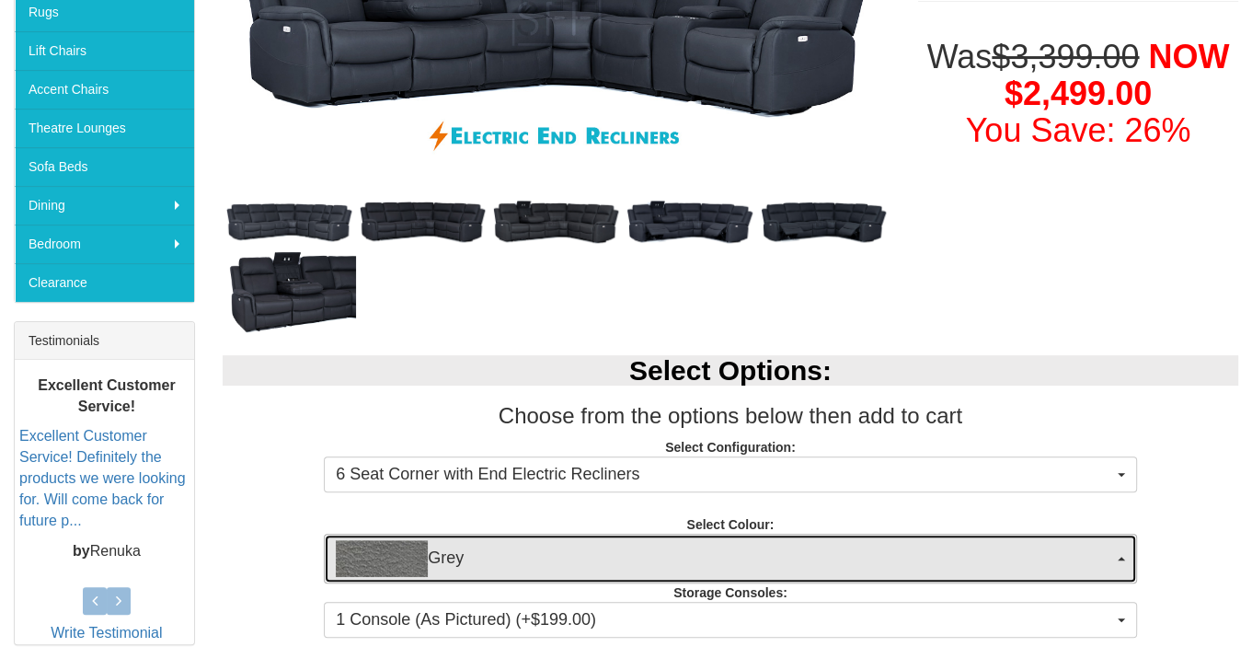
click at [1121, 560] on button "Grey" at bounding box center [730, 559] width 812 height 50
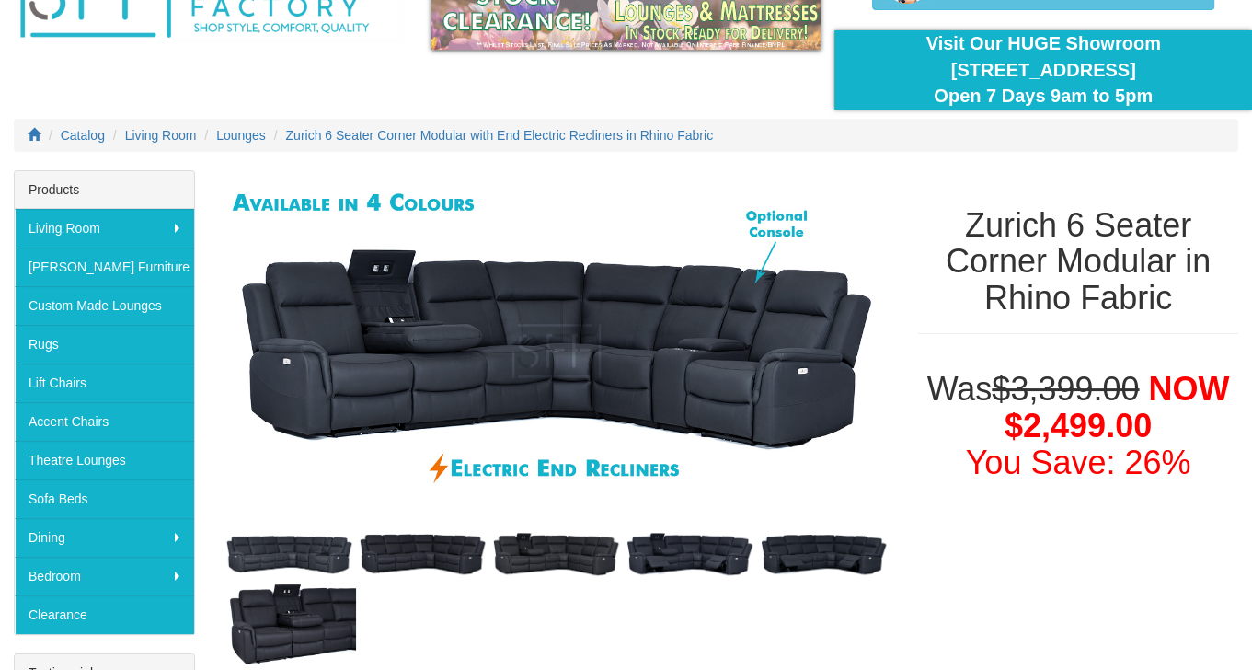
scroll to position [276, 0]
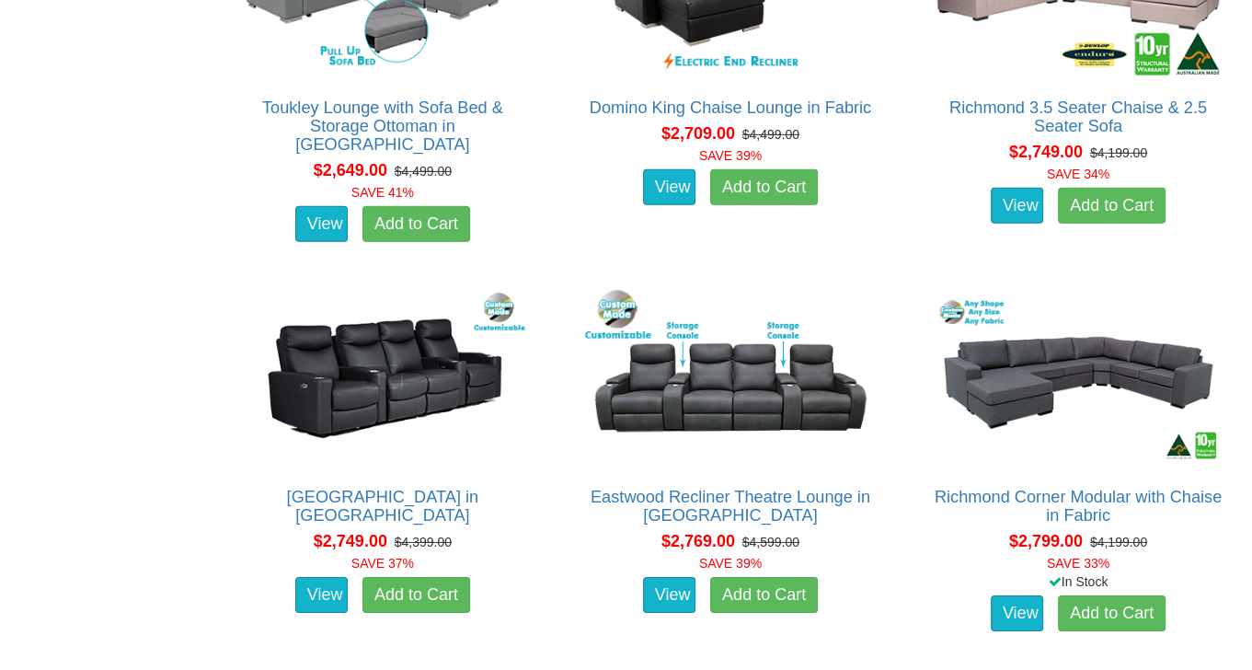
scroll to position [5152, 0]
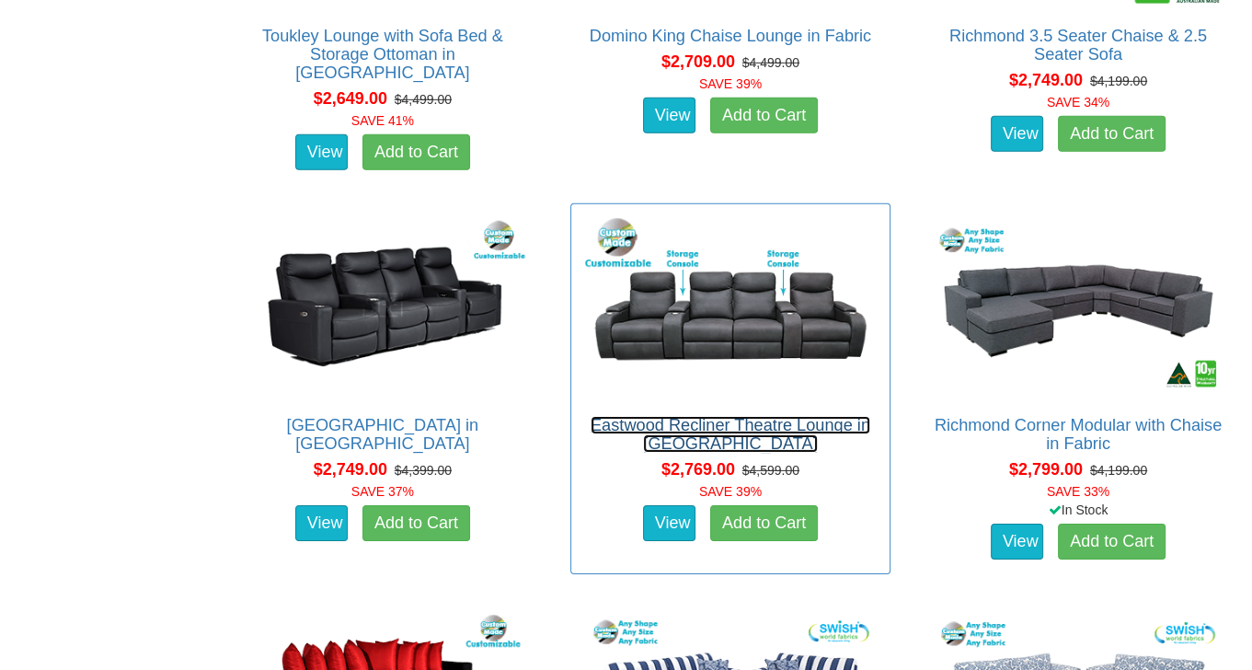
click at [762, 427] on link "Eastwood Recliner Theatre Lounge in [GEOGRAPHIC_DATA]" at bounding box center [731, 434] width 280 height 37
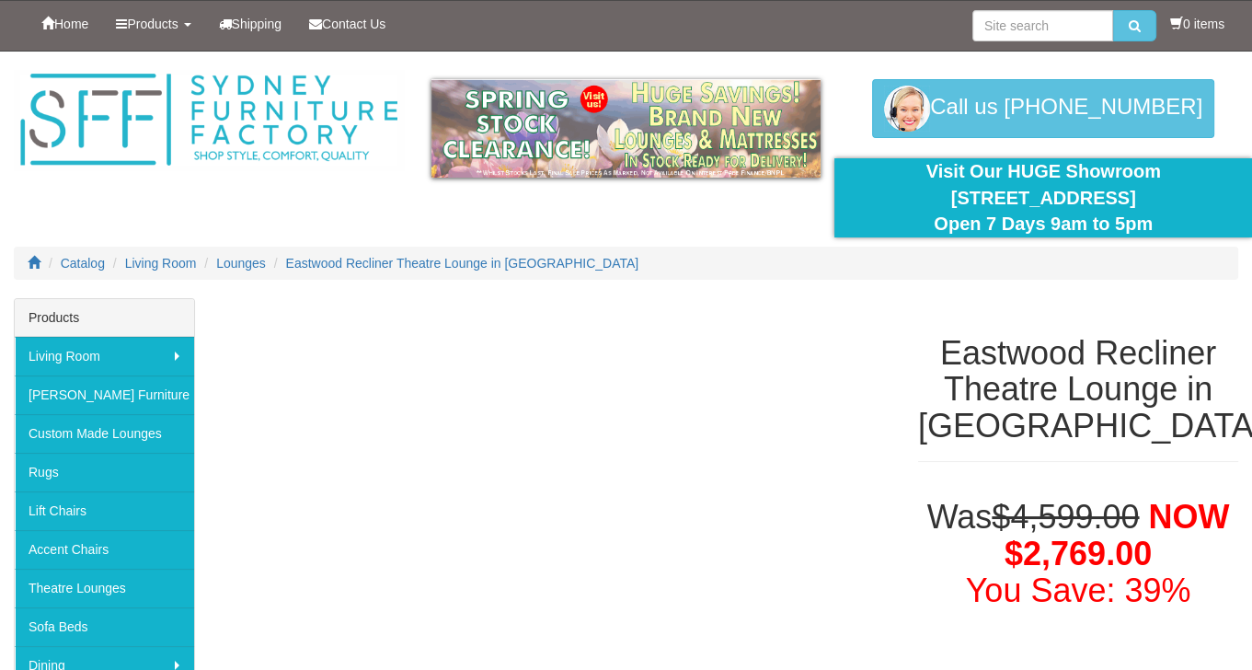
scroll to position [552, 0]
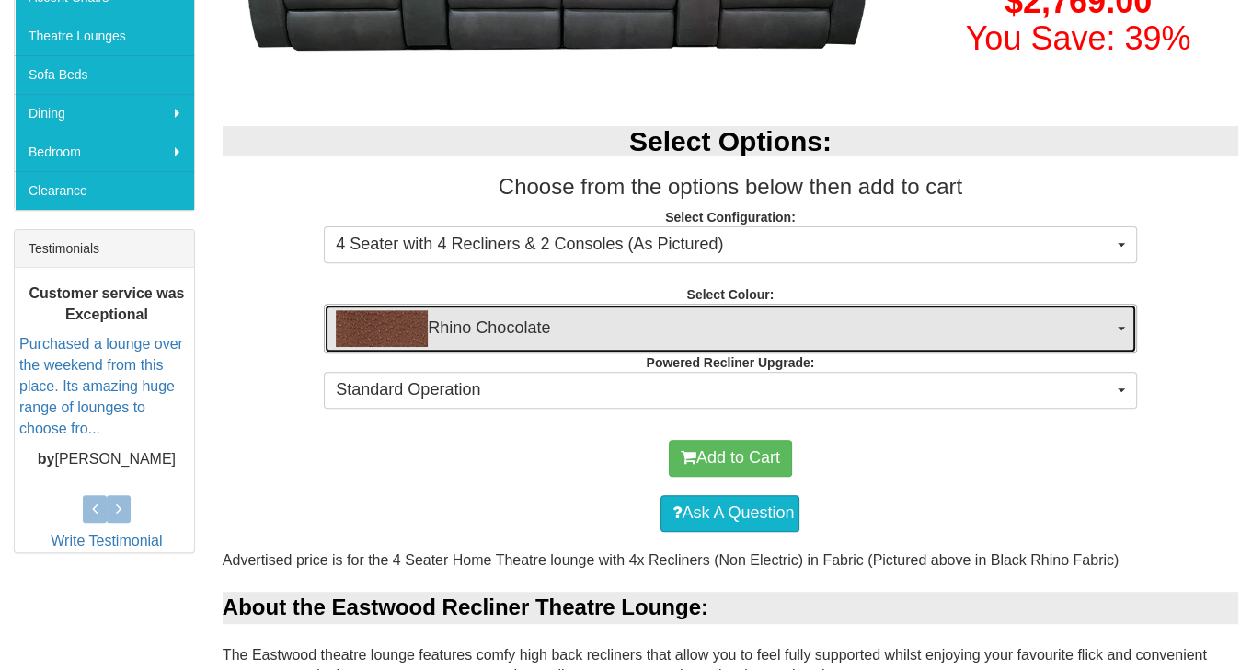
click at [1108, 330] on span "Rhino Chocolate" at bounding box center [724, 328] width 776 height 37
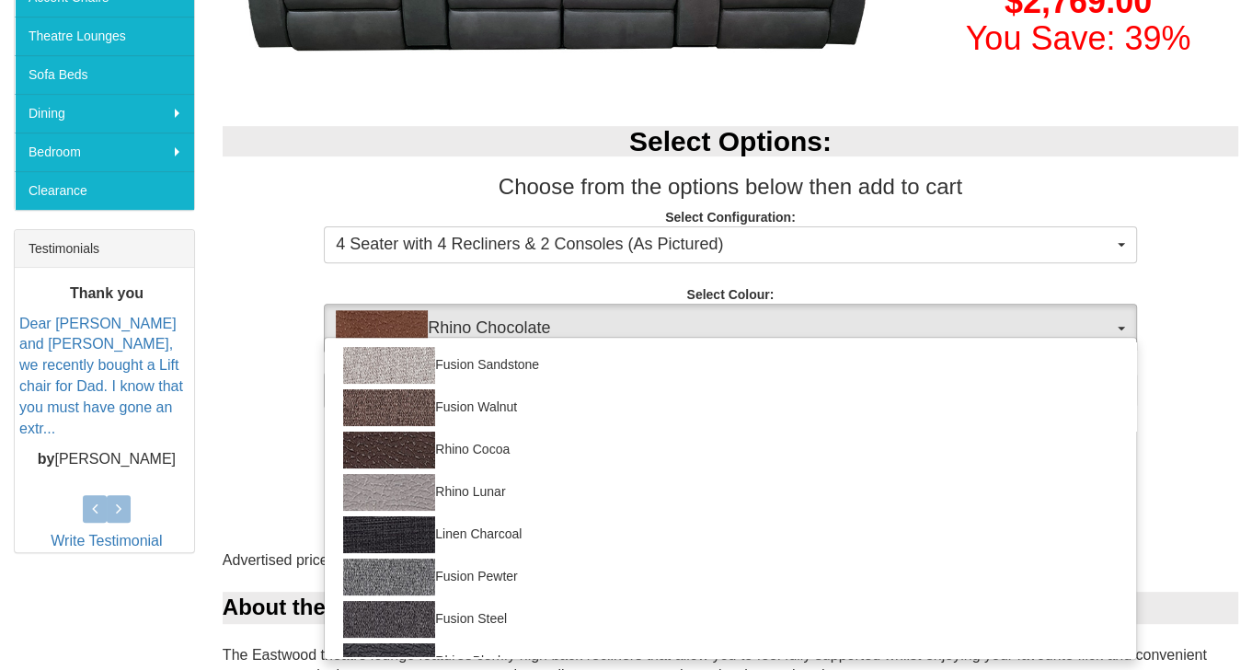
scroll to position [406, 0]
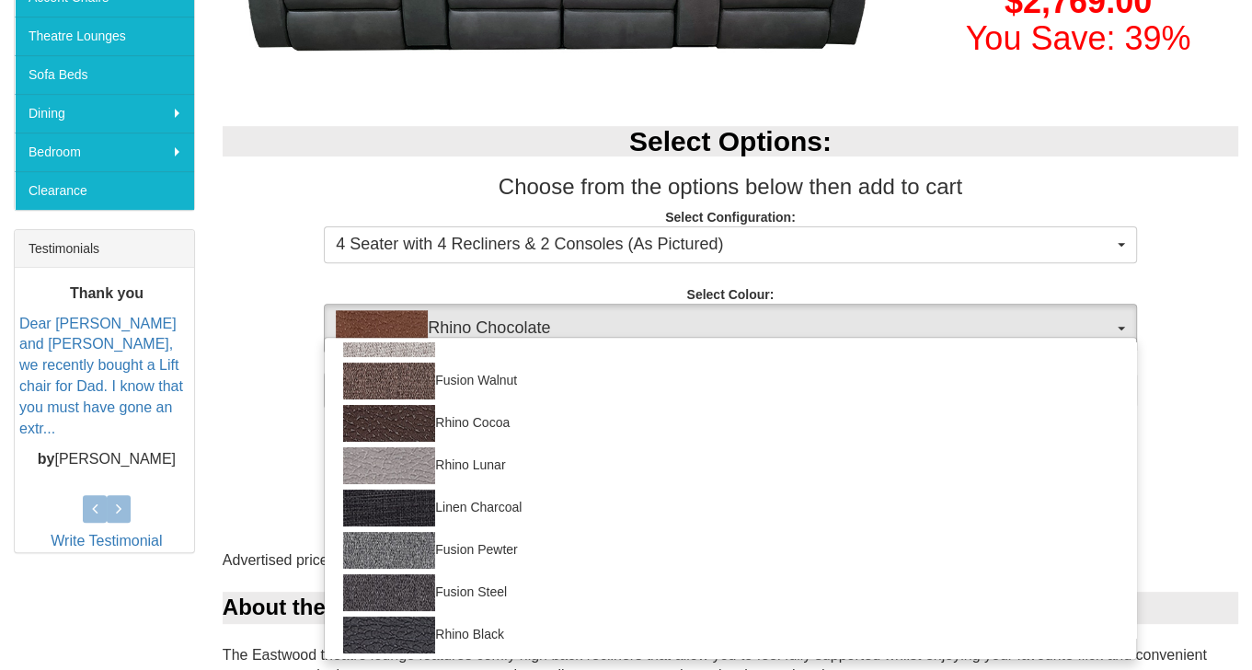
click at [1183, 388] on div "Select Options: Choose from the options below then add to cart Select Configura…" at bounding box center [730, 265] width 1043 height 314
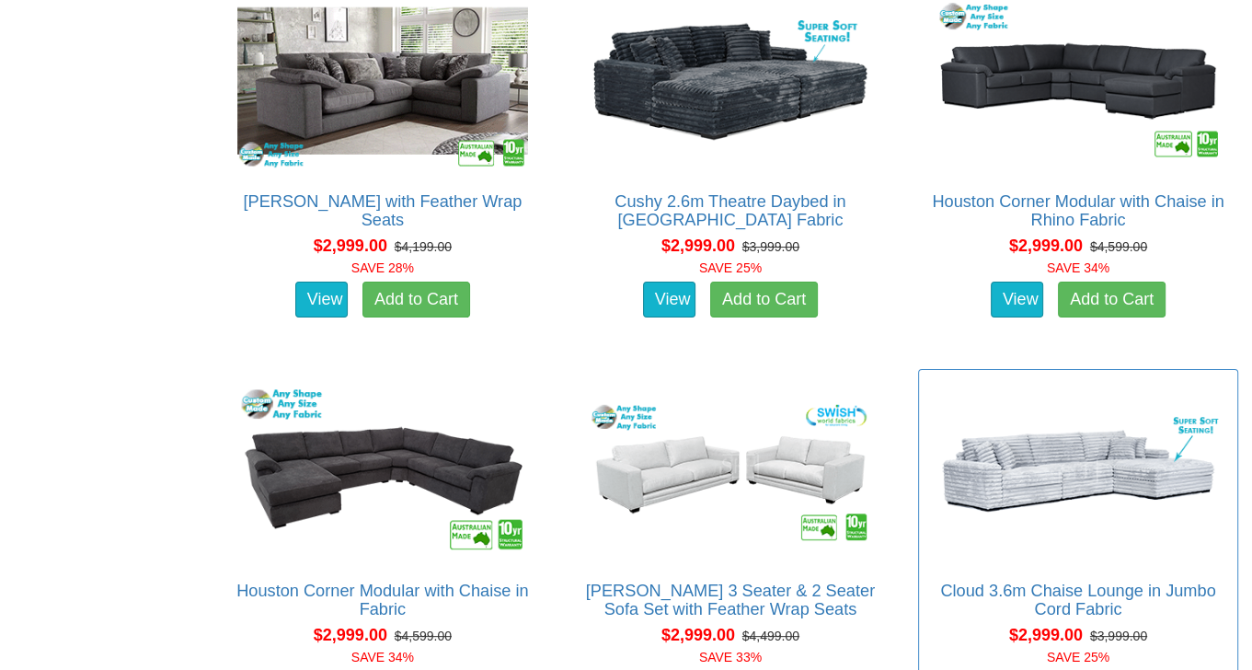
scroll to position [6440, 0]
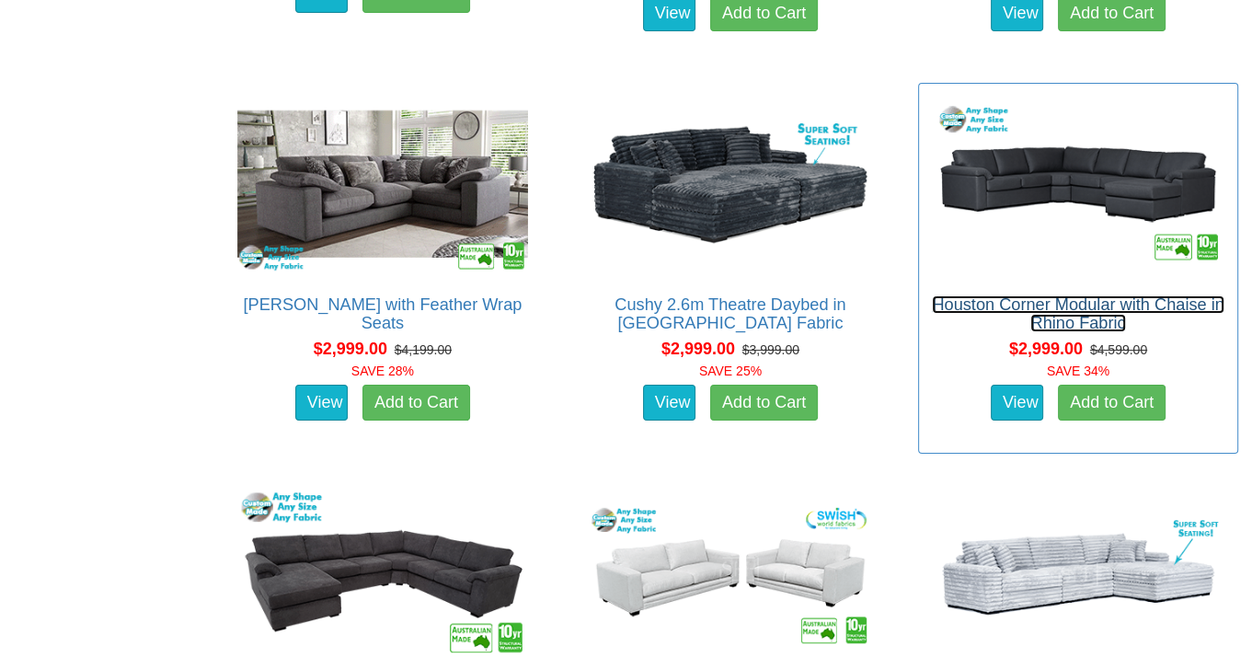
click at [1031, 297] on link "Houston Corner Modular with Chaise in Rhino Fabric" at bounding box center [1078, 313] width 292 height 37
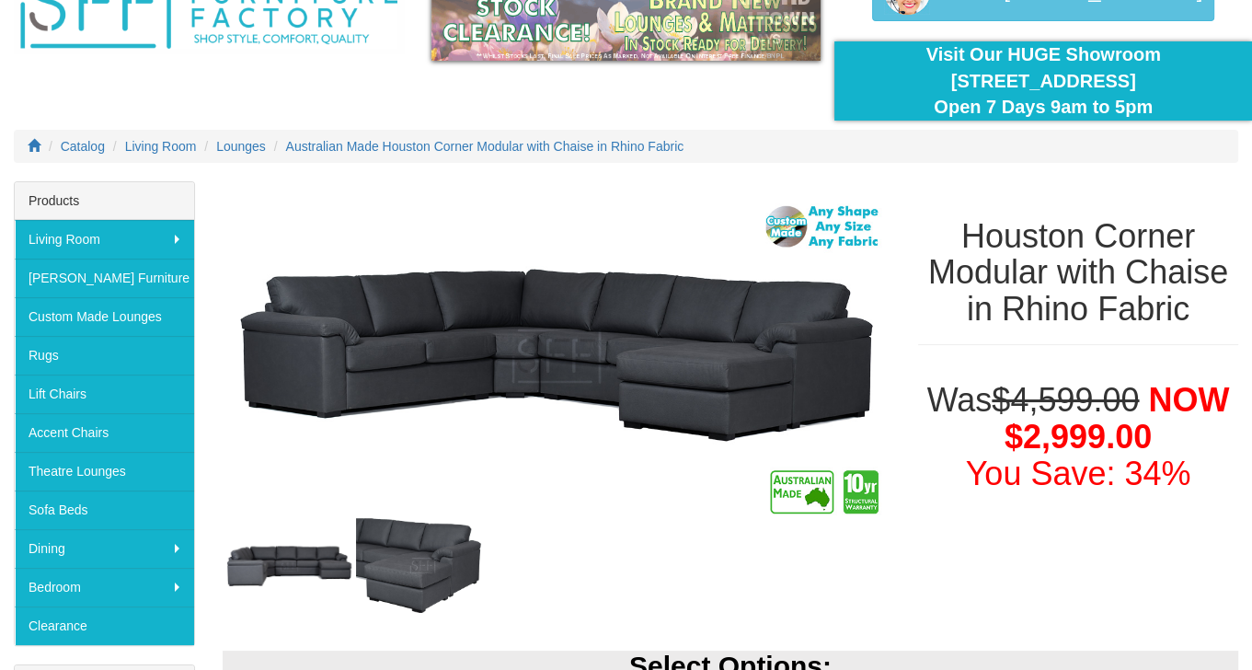
scroll to position [92, 0]
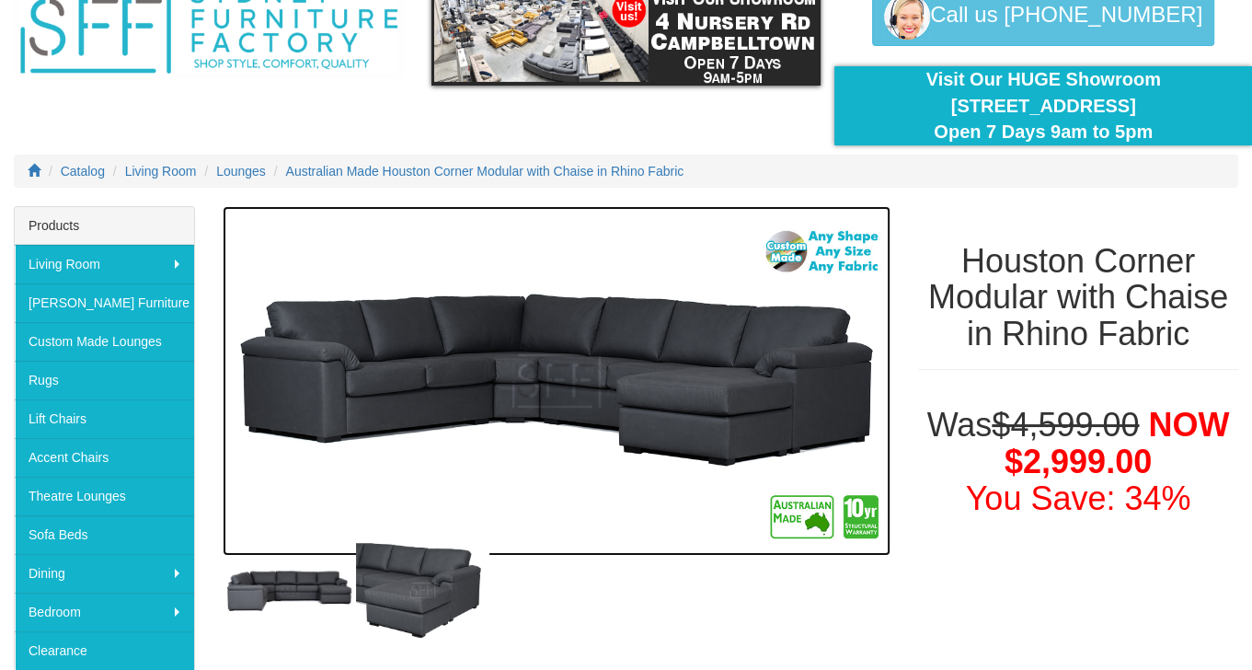
click at [666, 388] on img at bounding box center [557, 381] width 668 height 350
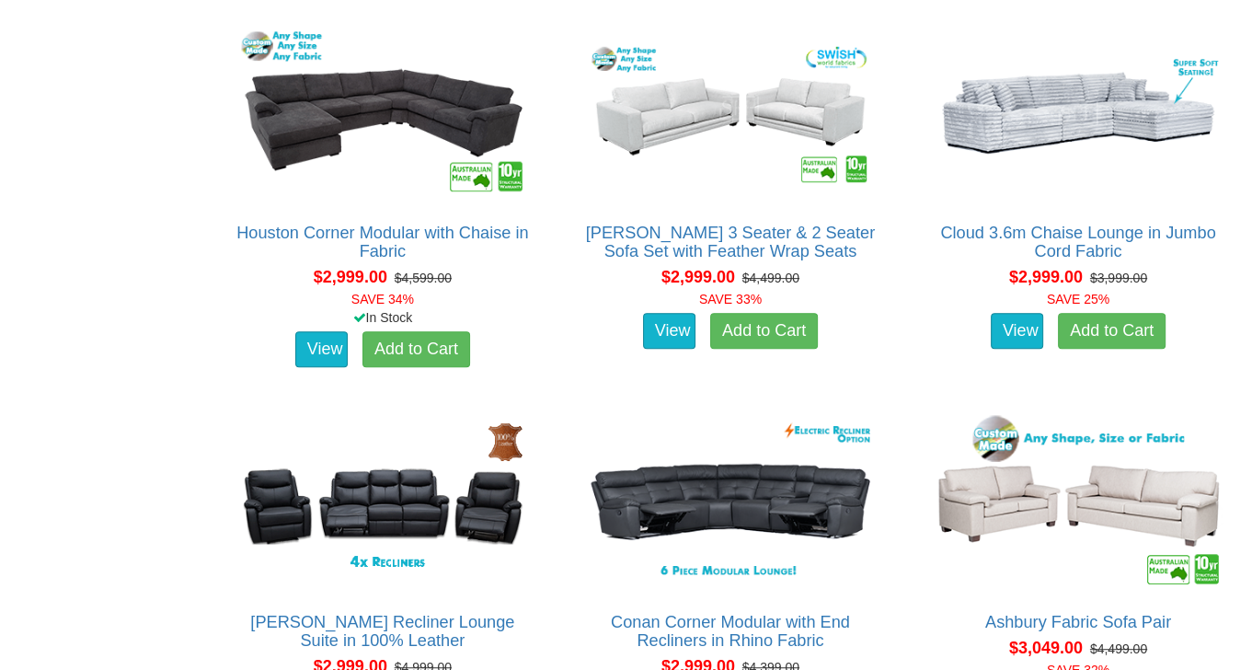
scroll to position [6992, 0]
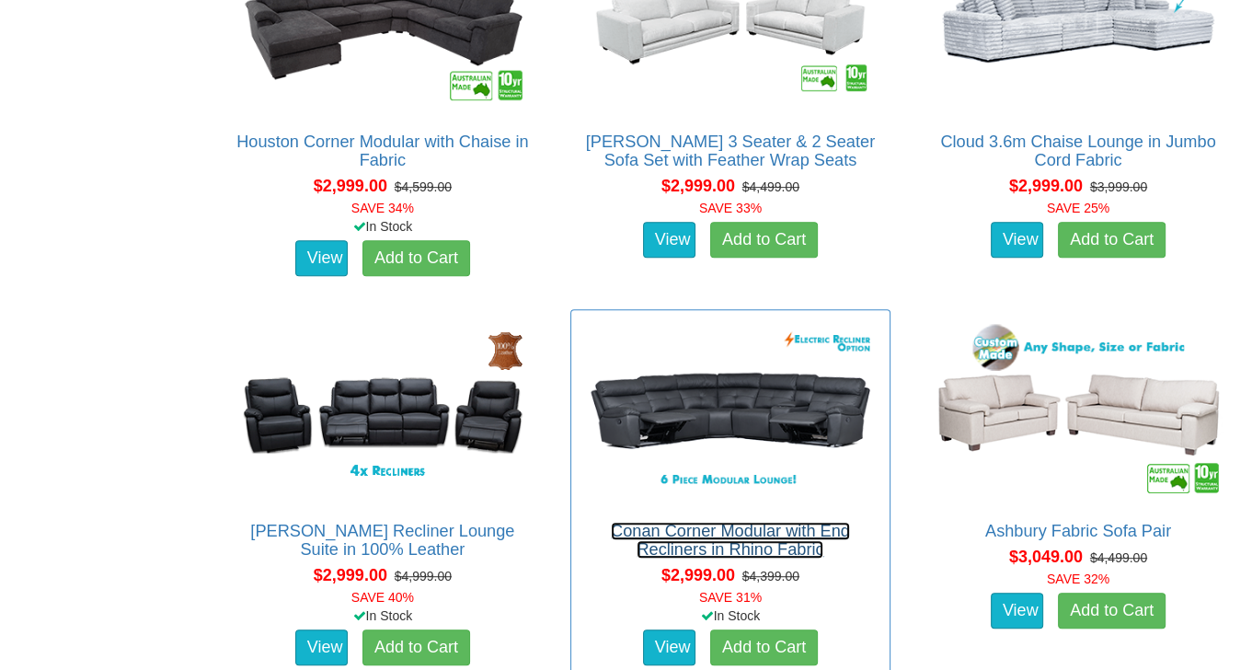
click at [729, 535] on link "Conan Corner Modular with End Recliners in Rhino Fabric" at bounding box center [730, 540] width 239 height 37
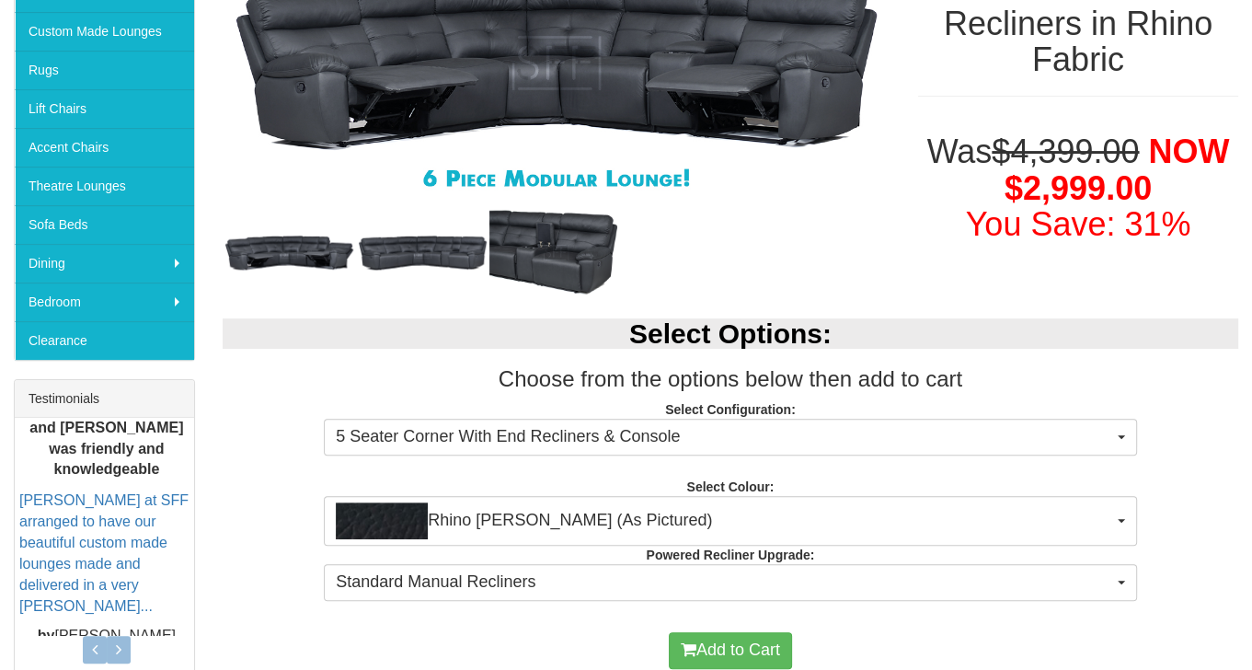
scroll to position [184, 0]
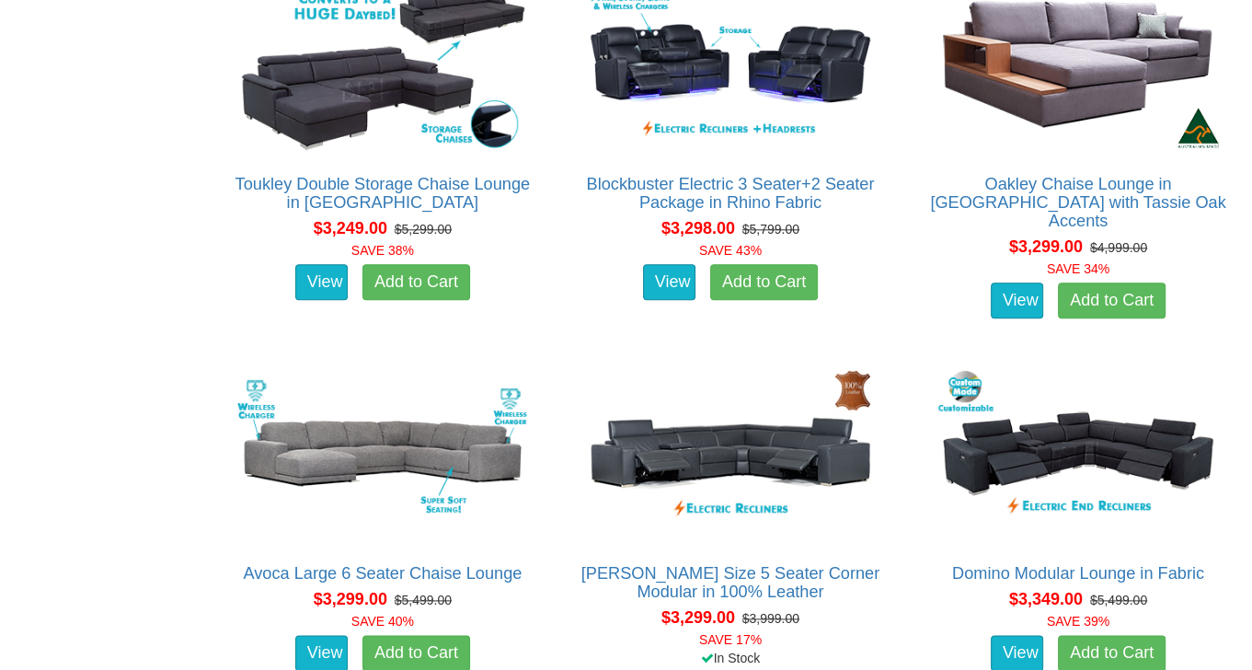
scroll to position [8188, 0]
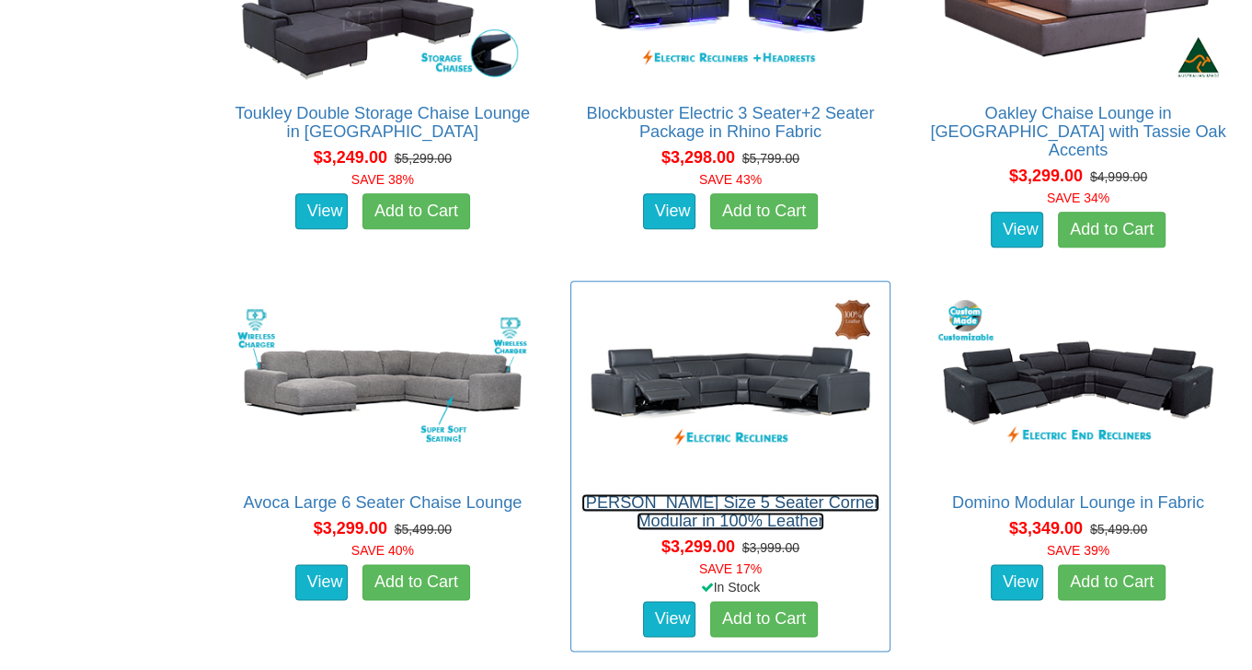
click at [709, 512] on link "[PERSON_NAME] Size 5 Seater Corner Modular in 100% Leather" at bounding box center [730, 511] width 298 height 37
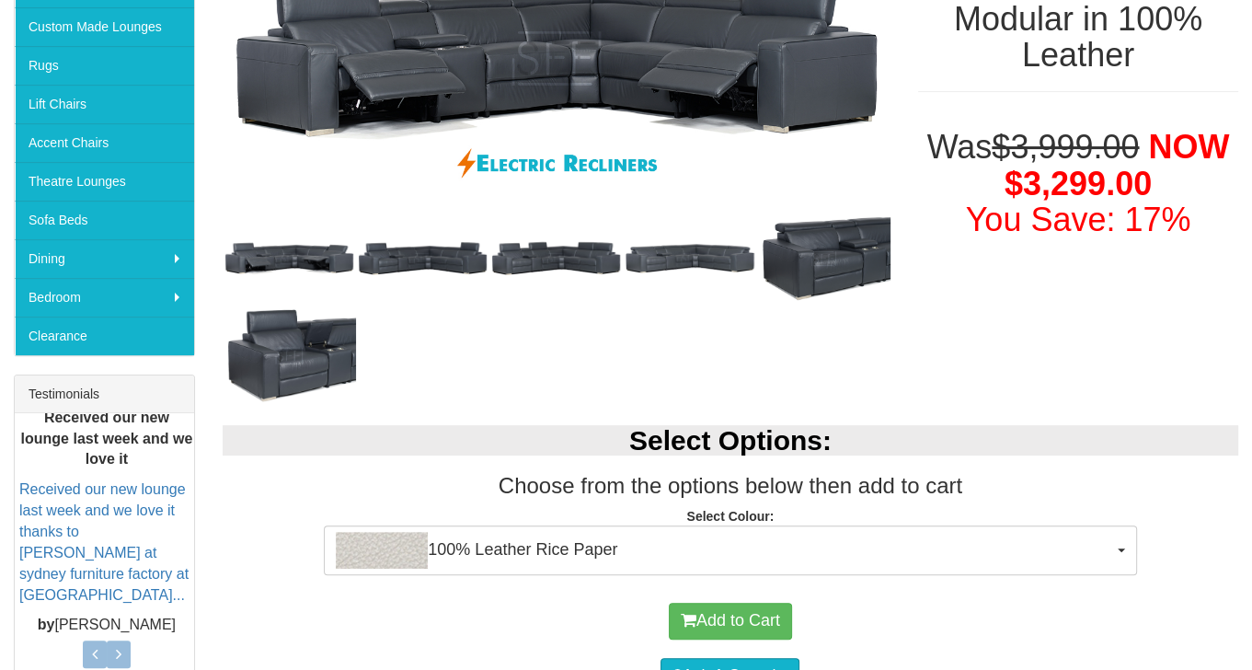
scroll to position [460, 0]
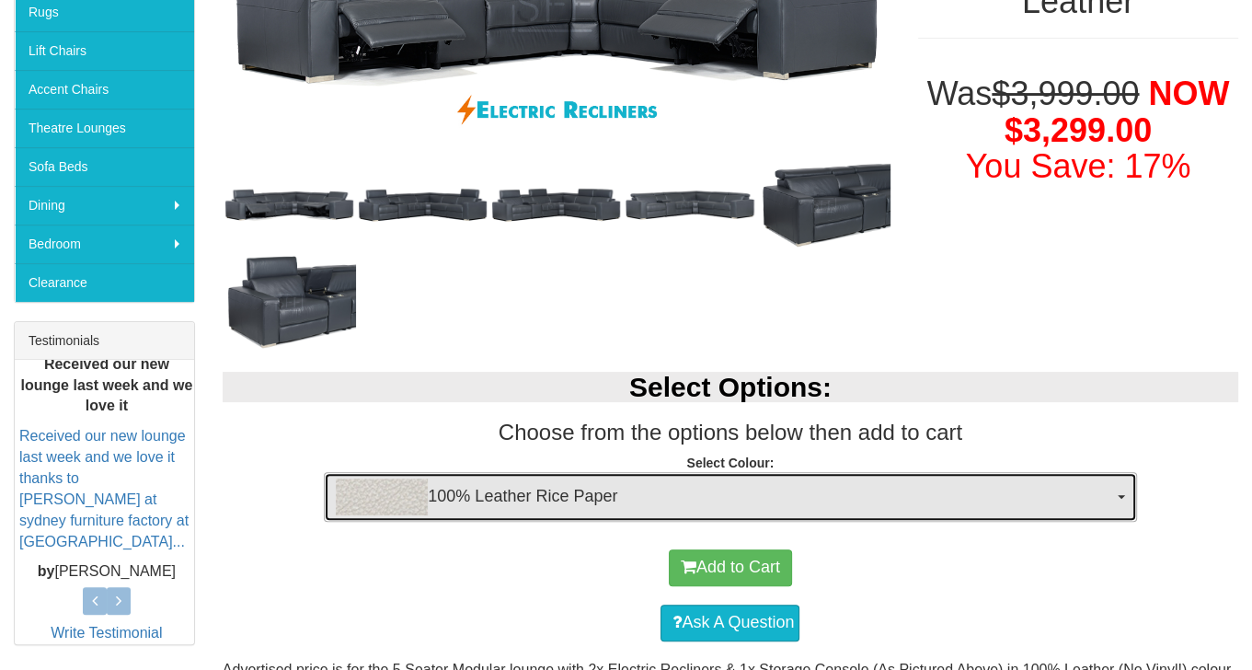
click at [1121, 495] on span "button" at bounding box center [1121, 497] width 7 height 4
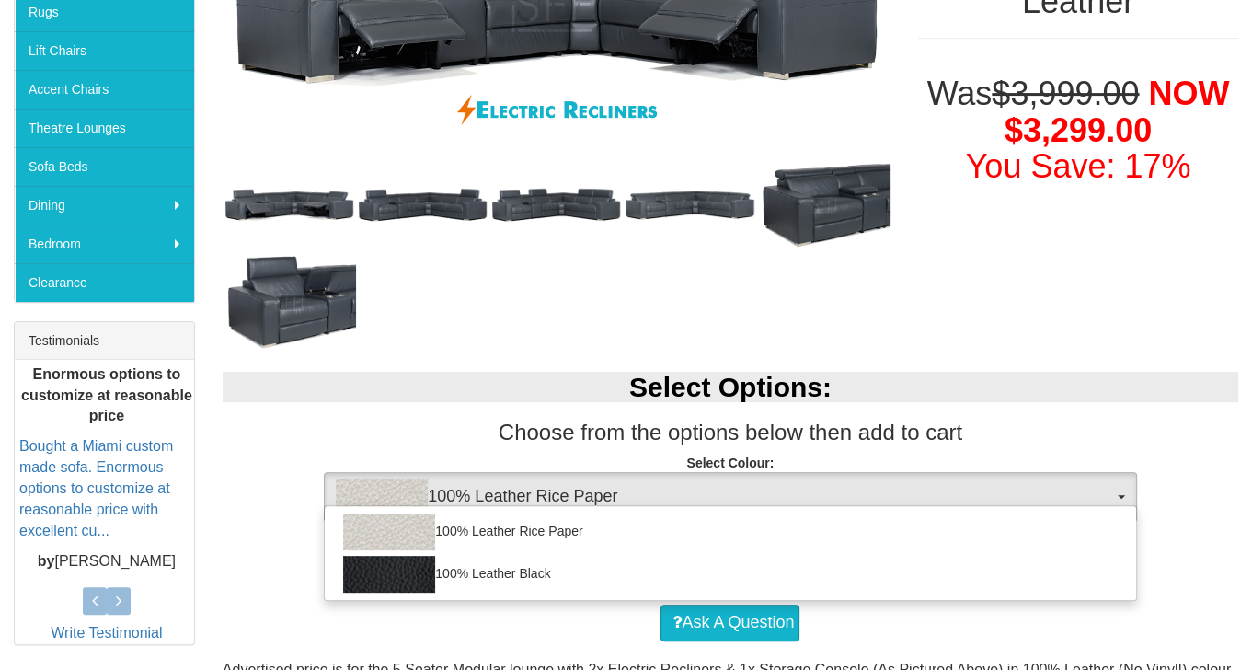
click at [1168, 475] on p "Select Colour: 100% Leather Rice Paper 100% Leather Rice Paper 100% Leather Bla…" at bounding box center [731, 479] width 1016 height 50
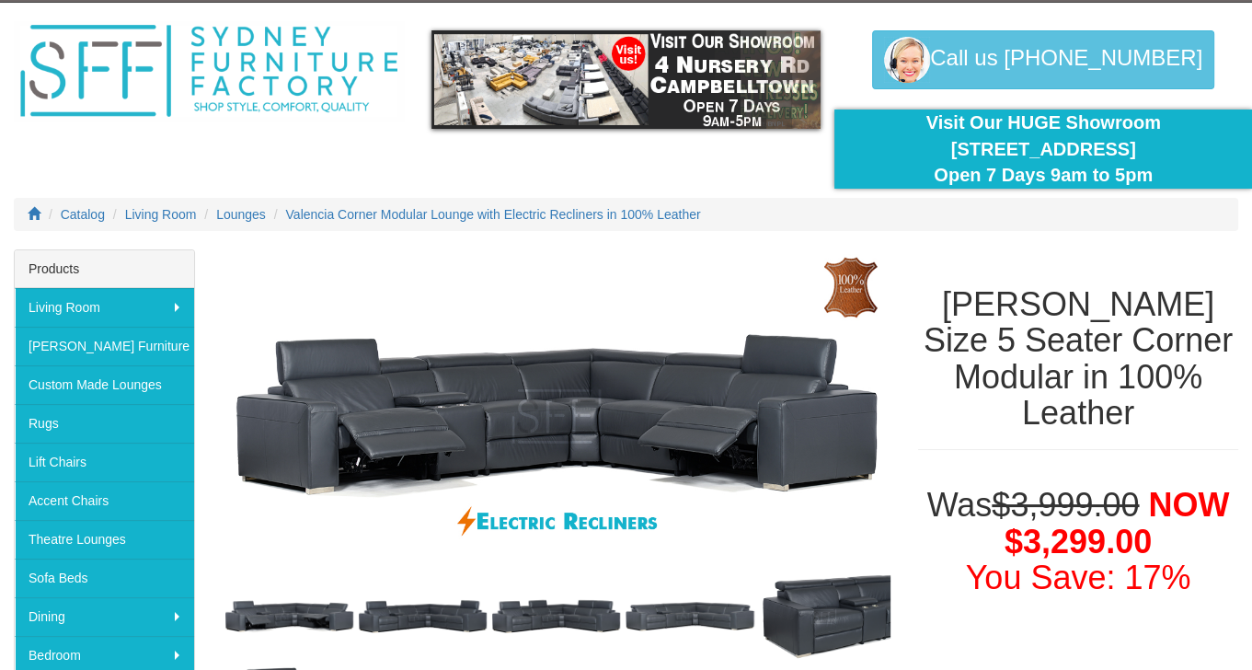
scroll to position [276, 0]
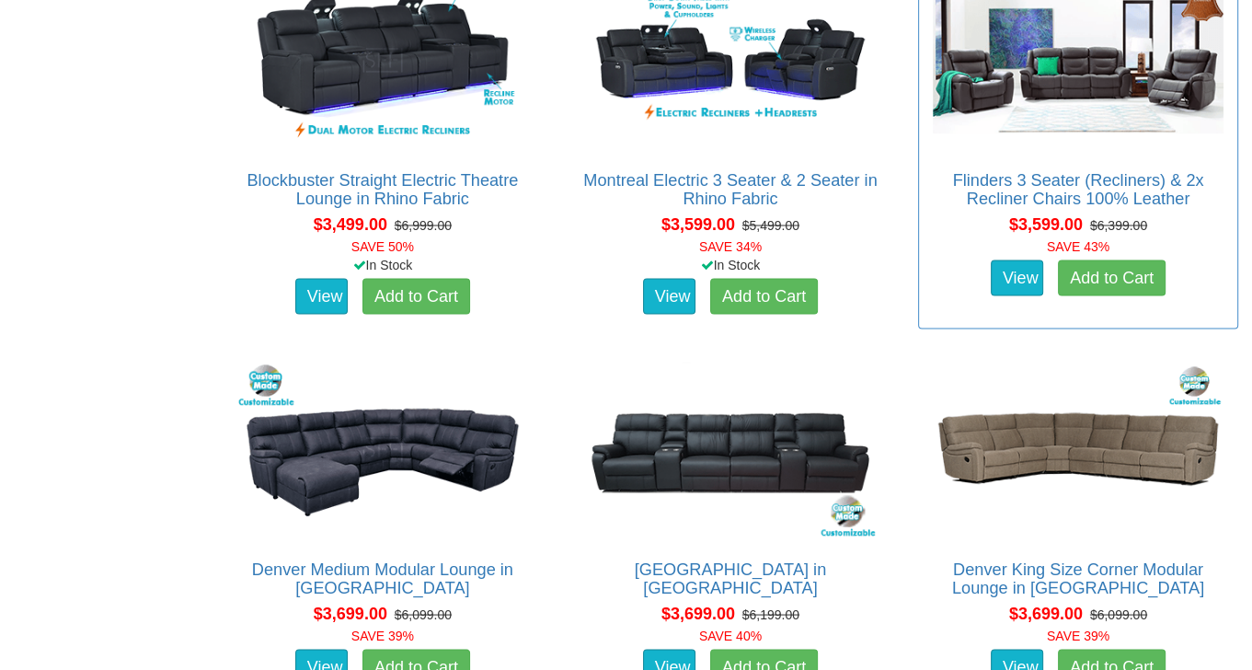
scroll to position [9292, 0]
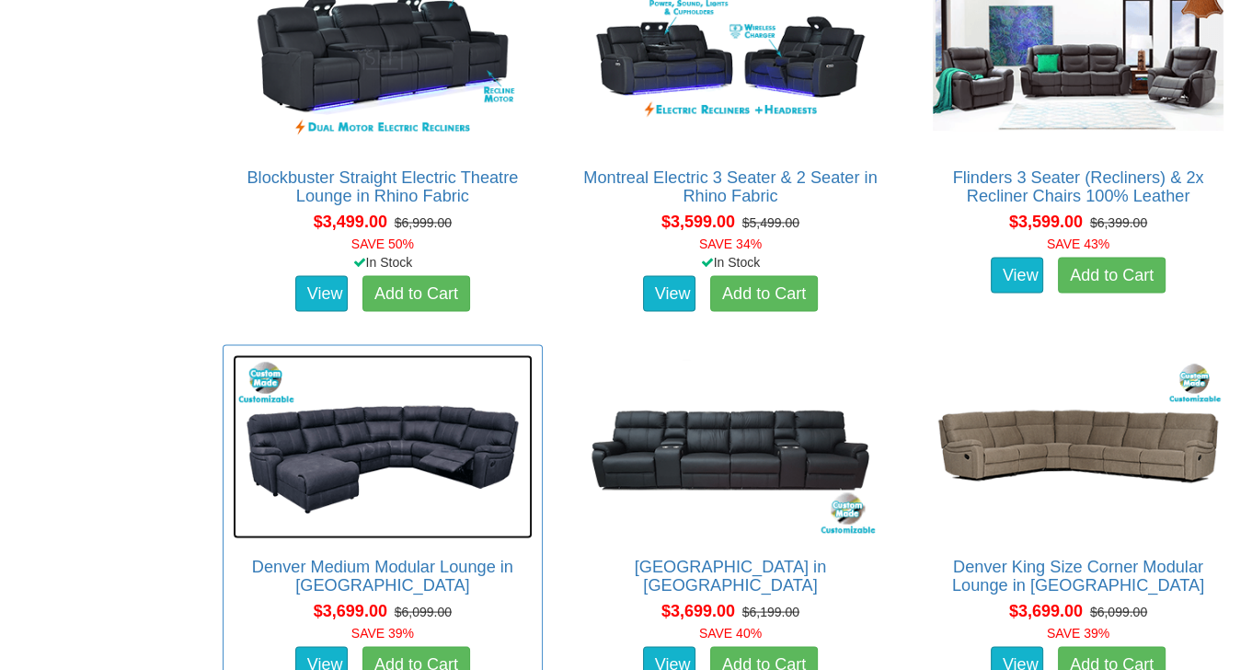
click at [425, 424] on img at bounding box center [383, 446] width 300 height 184
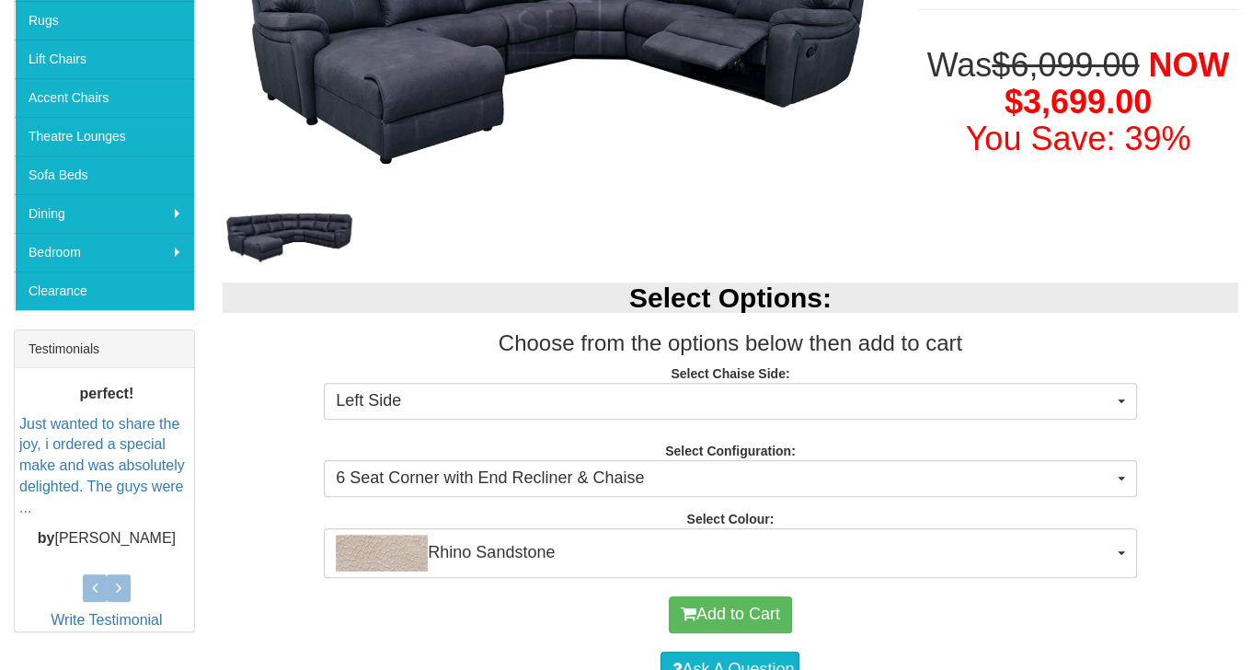
scroll to position [460, 0]
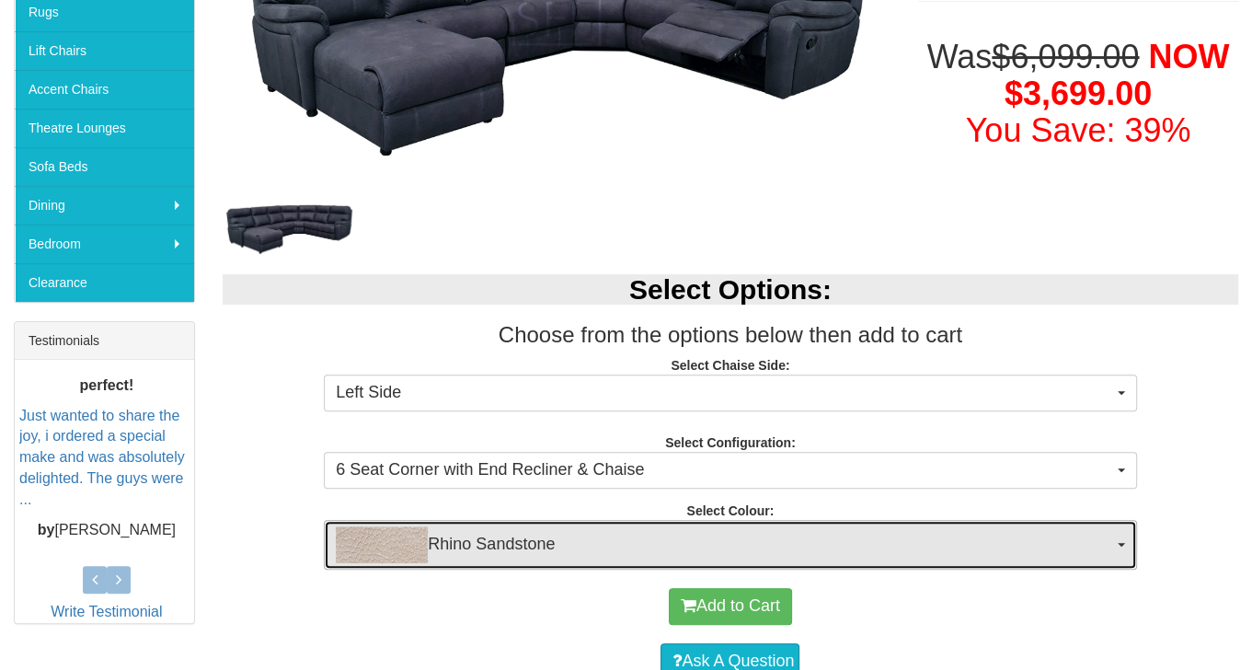
click at [1076, 547] on span "Rhino Sandstone" at bounding box center [724, 544] width 776 height 37
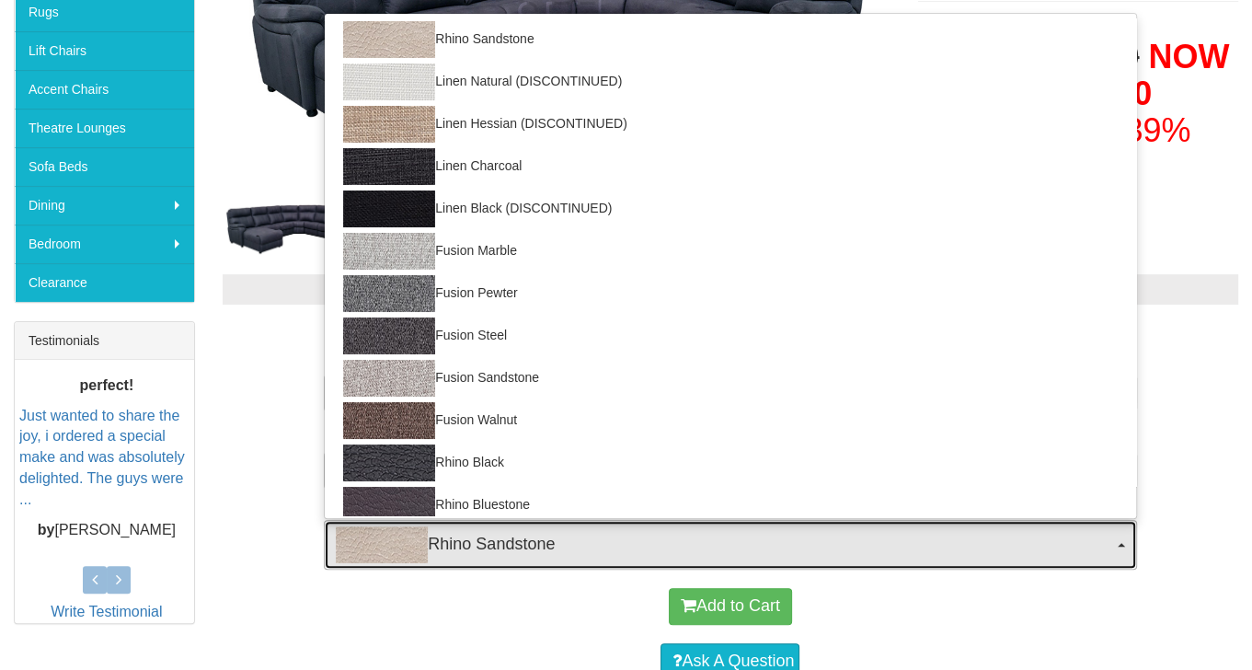
click at [1064, 540] on span "Rhino Sandstone" at bounding box center [724, 544] width 776 height 37
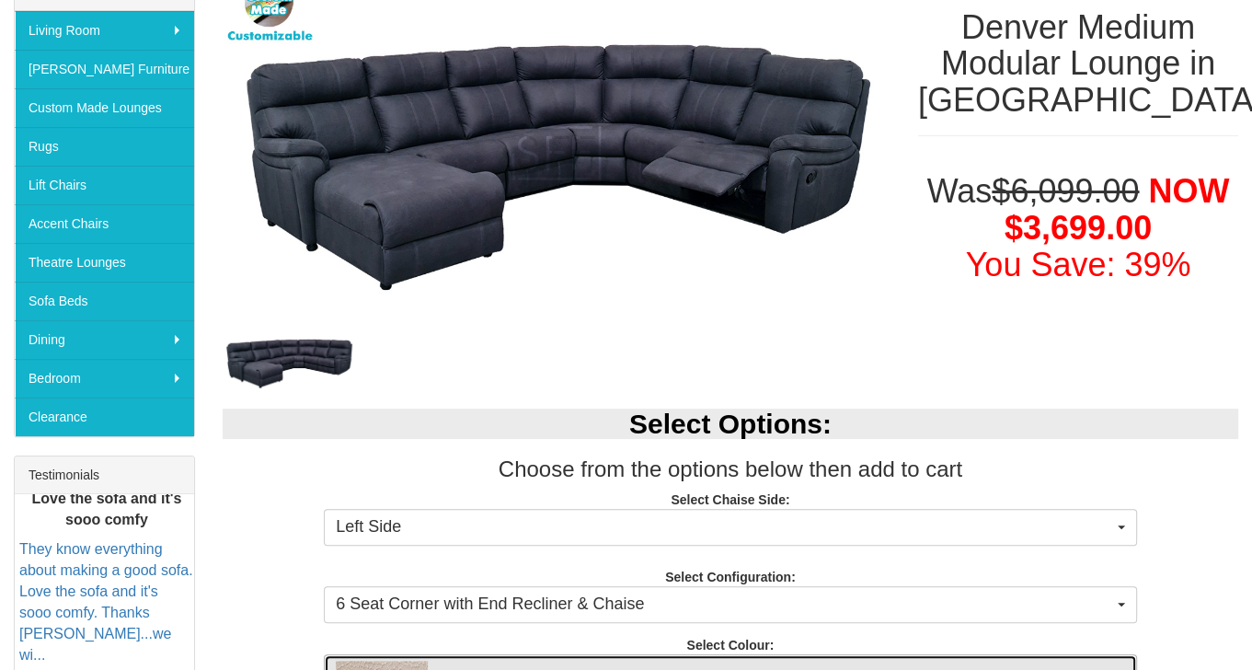
scroll to position [0, 0]
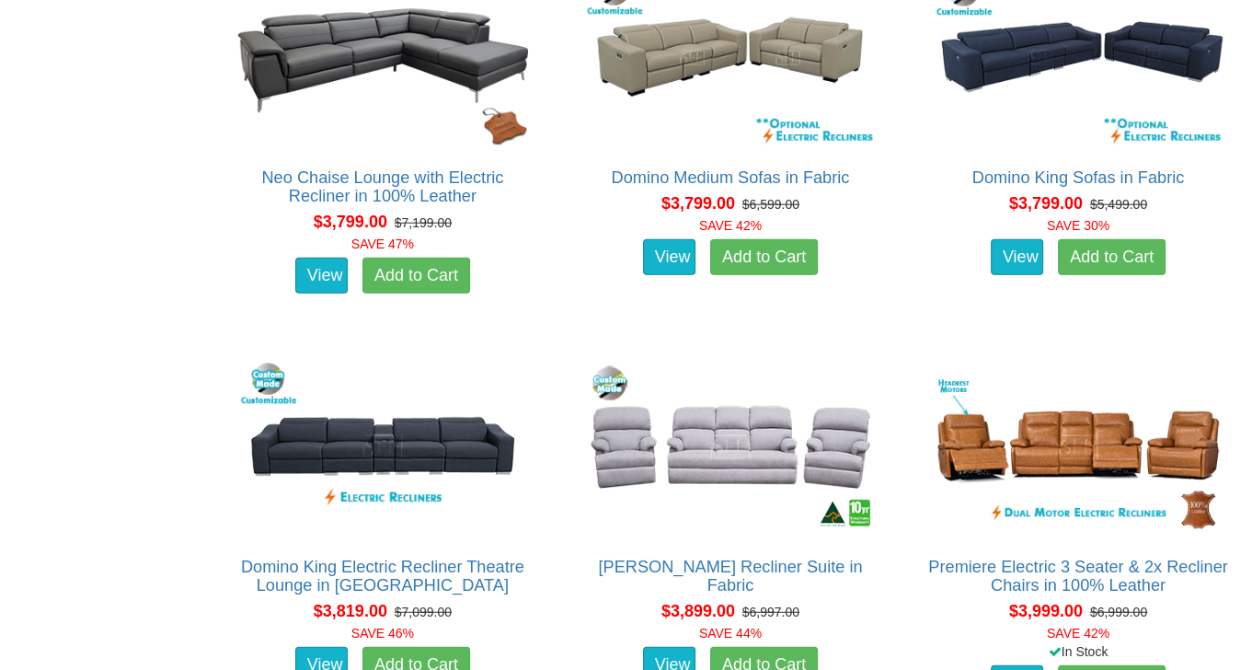
scroll to position [10488, 0]
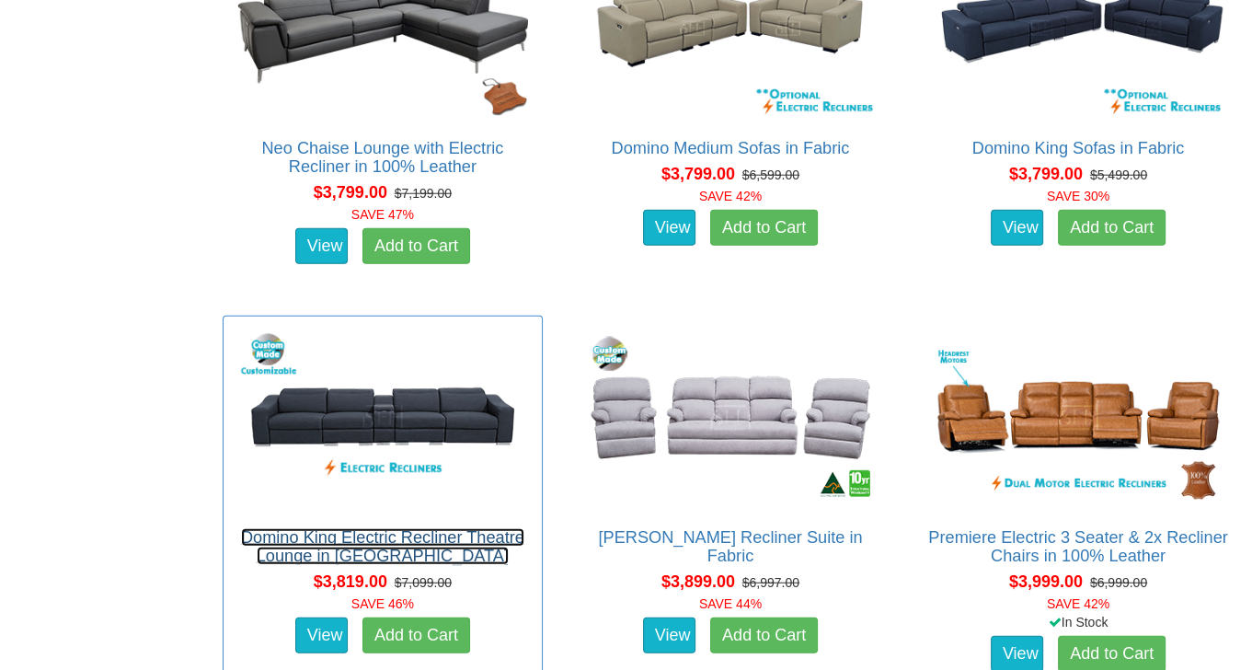
click at [308, 537] on link "Domino King Electric Recliner Theatre Lounge in [GEOGRAPHIC_DATA]" at bounding box center [382, 546] width 283 height 37
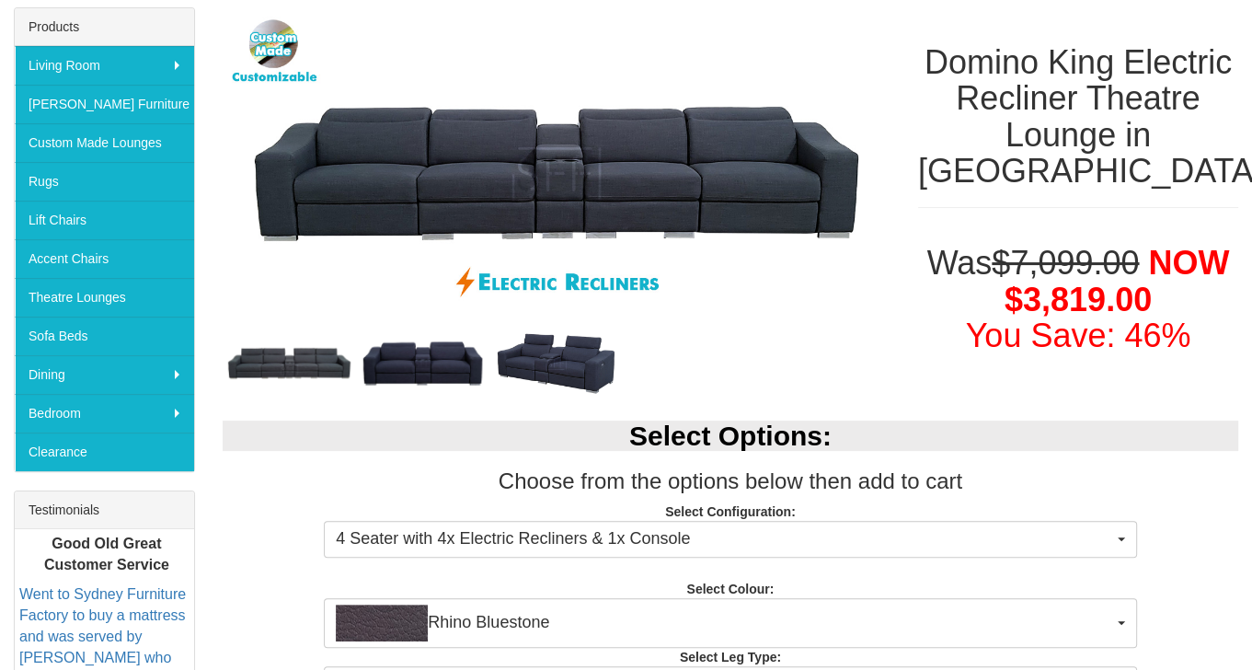
scroll to position [92, 0]
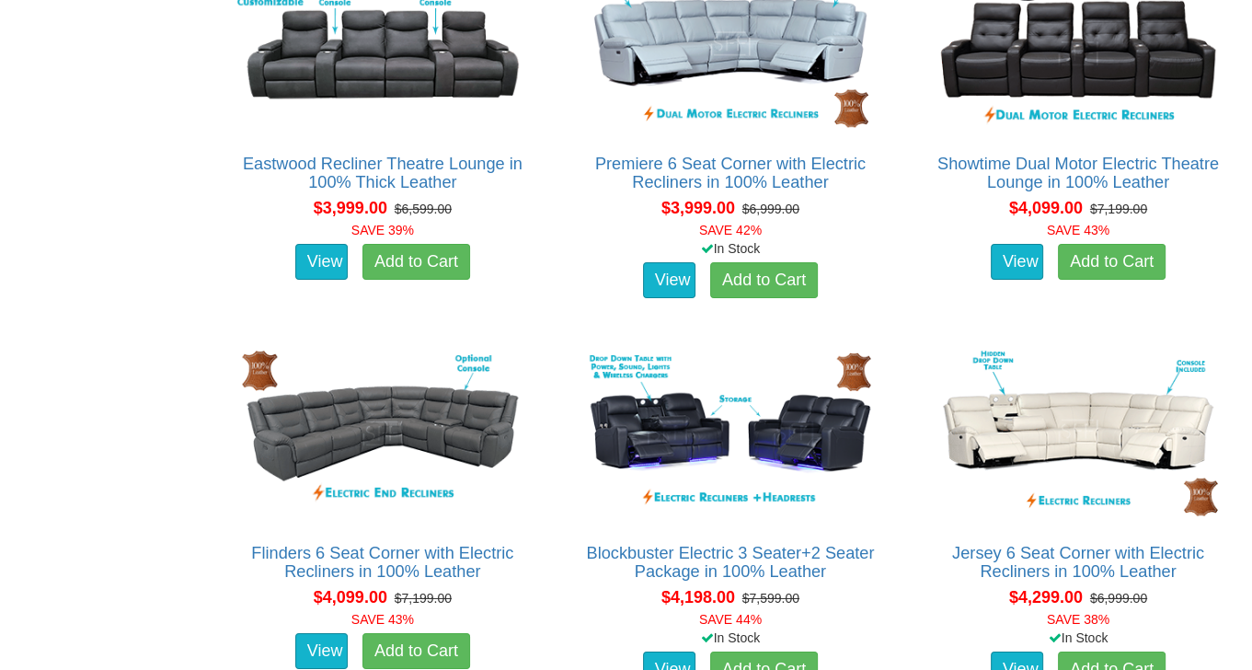
scroll to position [11684, 0]
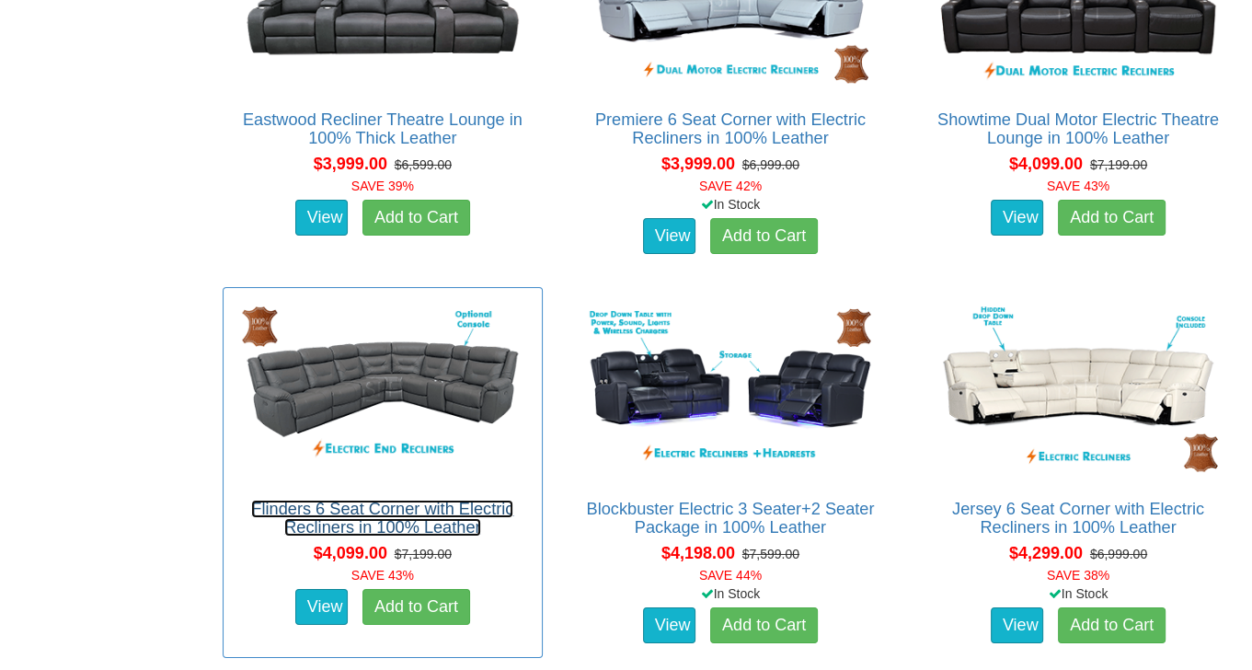
click at [364, 500] on link "Flinders 6 Seat Corner with Electric Recliners in 100% Leather" at bounding box center [382, 518] width 262 height 37
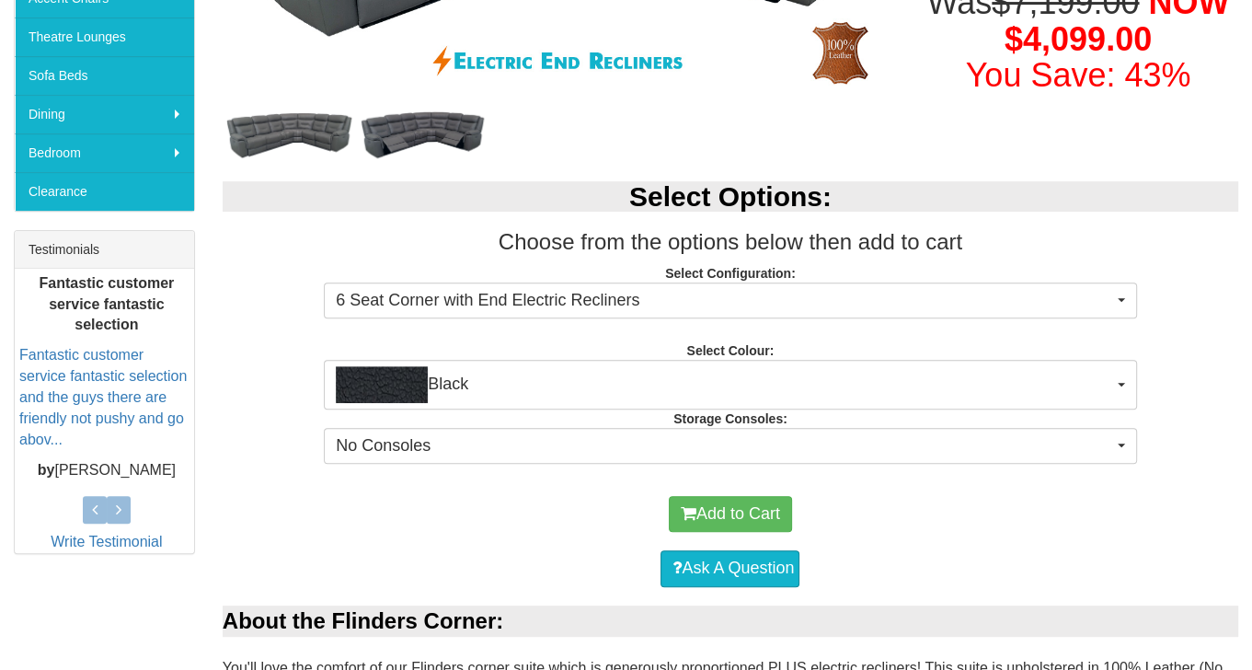
scroll to position [552, 0]
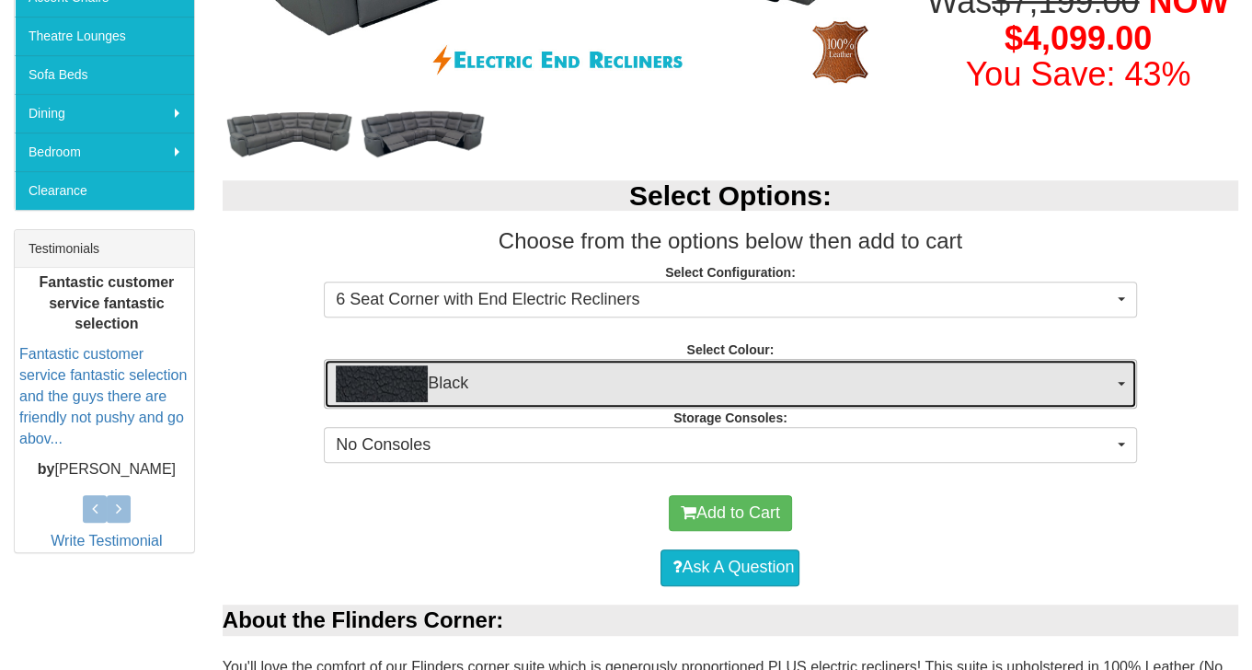
click at [1068, 392] on span "Black" at bounding box center [724, 383] width 776 height 37
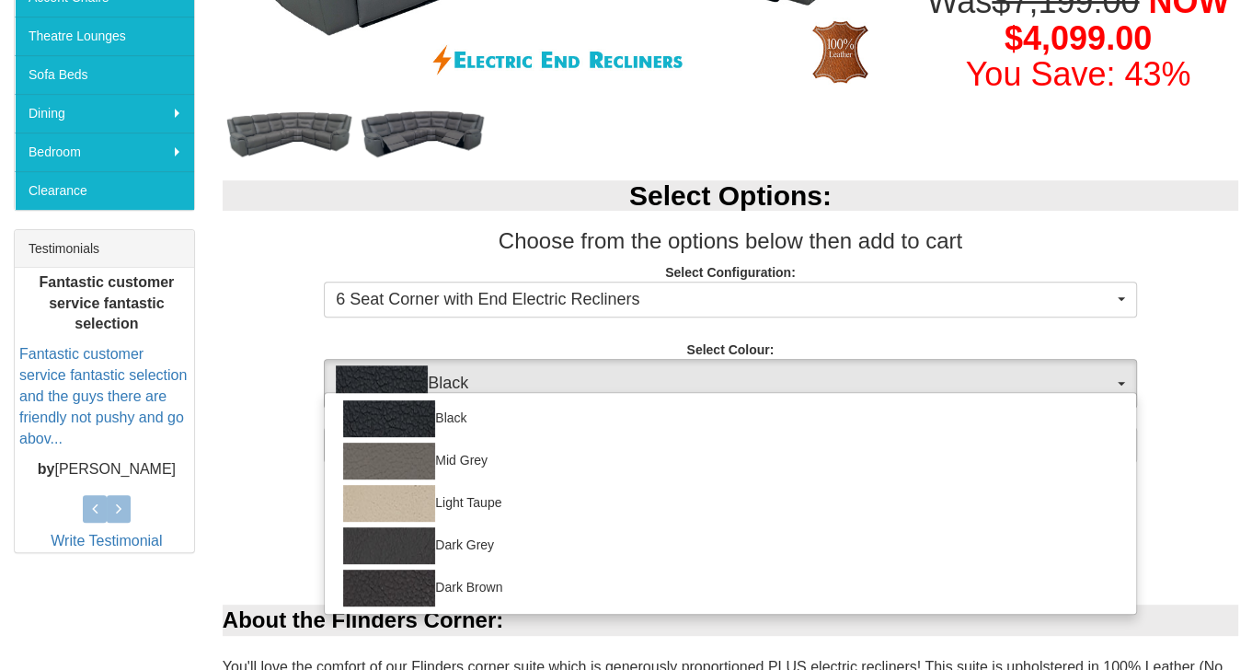
click at [1067, 392] on div "Black Mid Grey Light Taupe Dark Grey Dark Brown" at bounding box center [730, 503] width 812 height 223
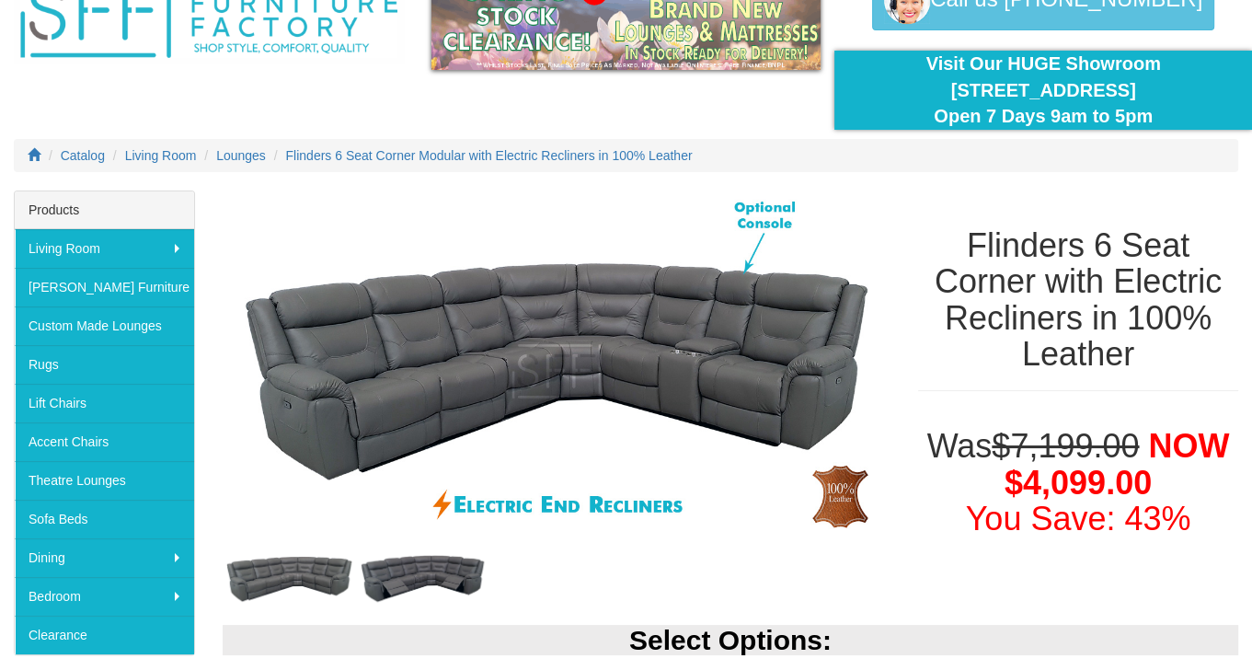
scroll to position [92, 0]
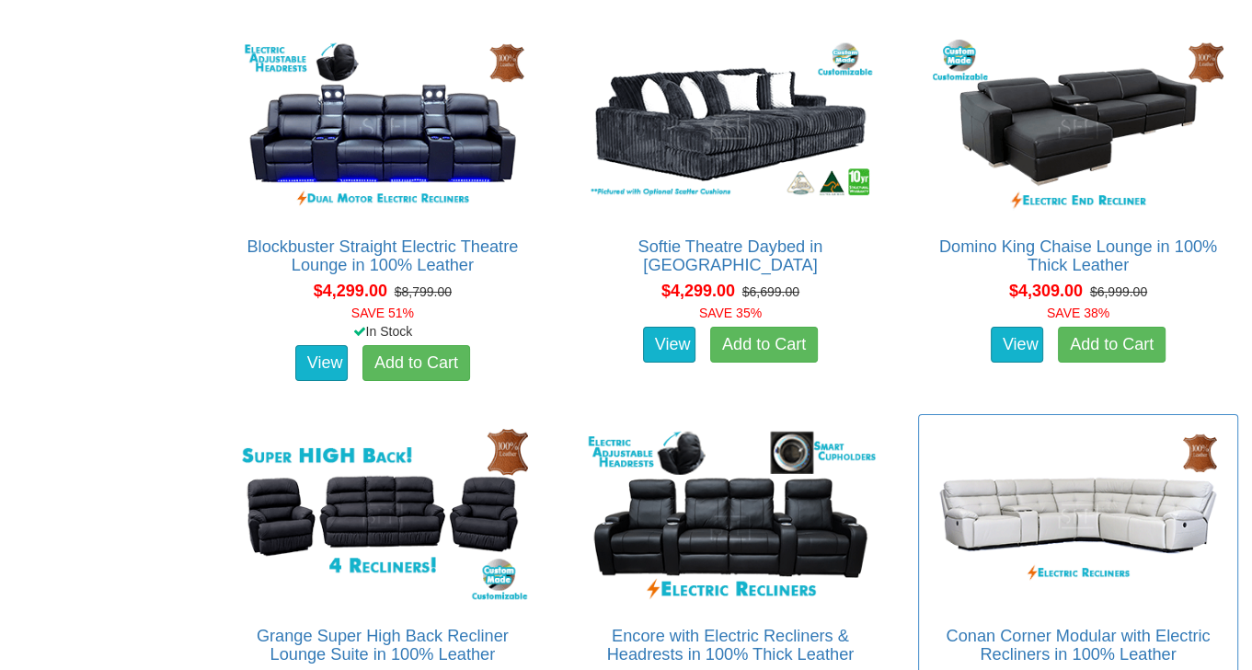
scroll to position [12512, 0]
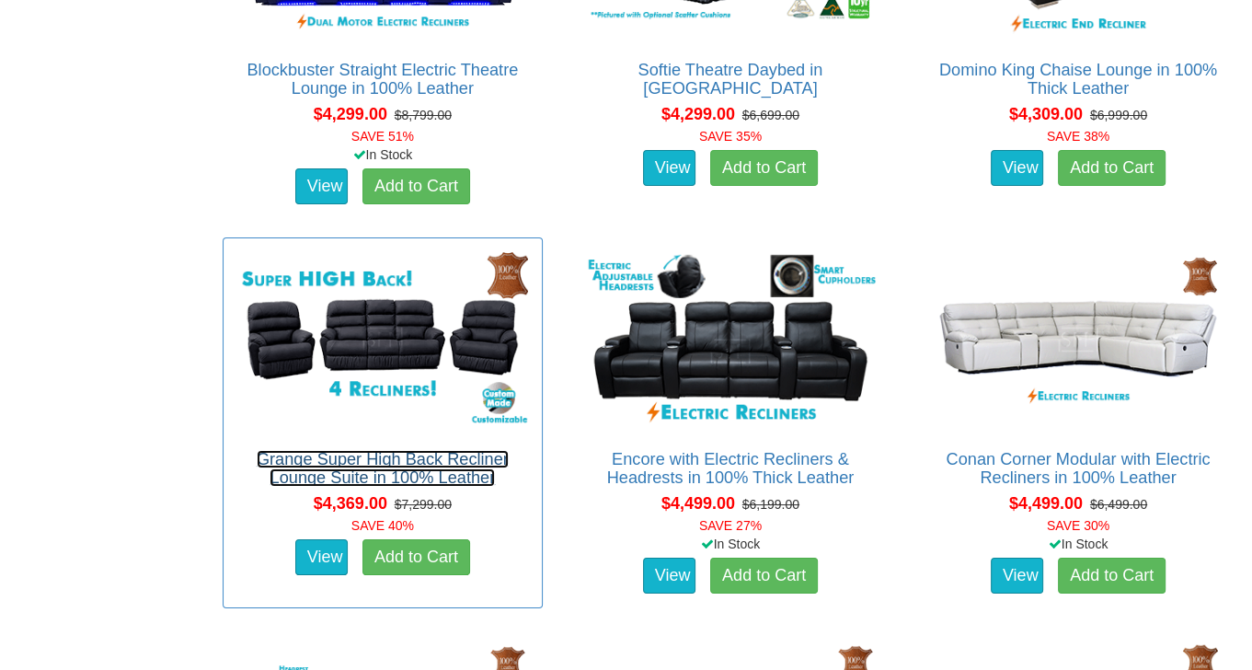
click at [411, 450] on link "Grange Super High Back Recliner Lounge Suite in 100% Leather" at bounding box center [383, 468] width 252 height 37
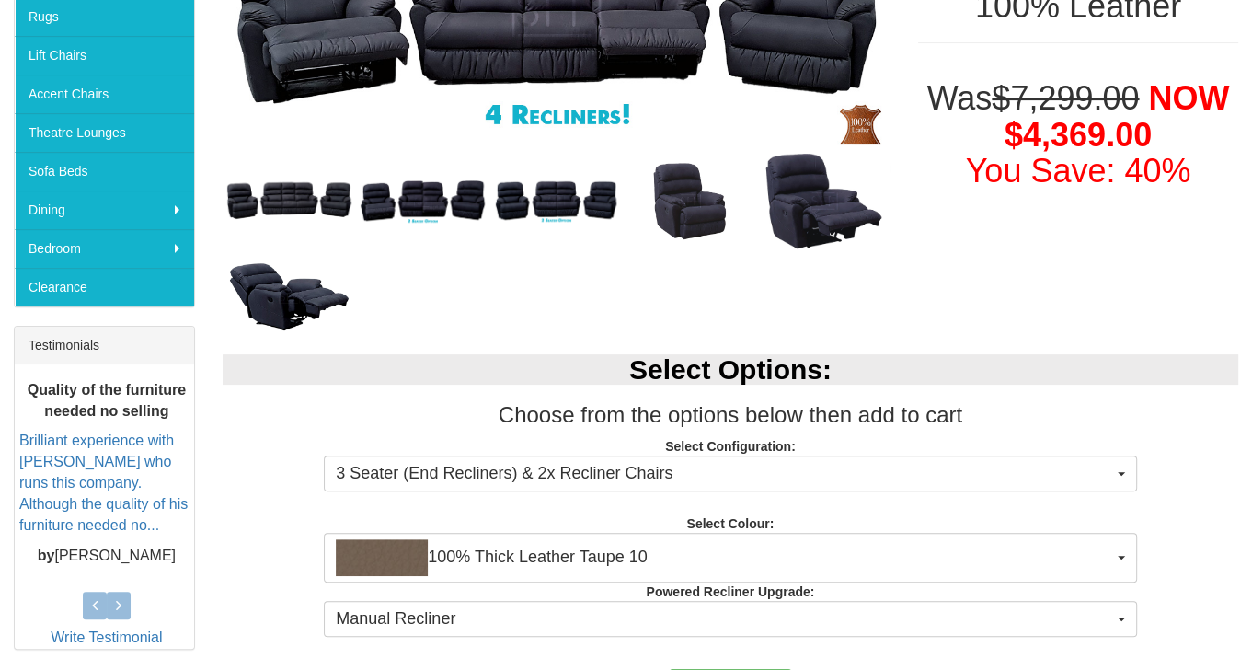
scroll to position [460, 0]
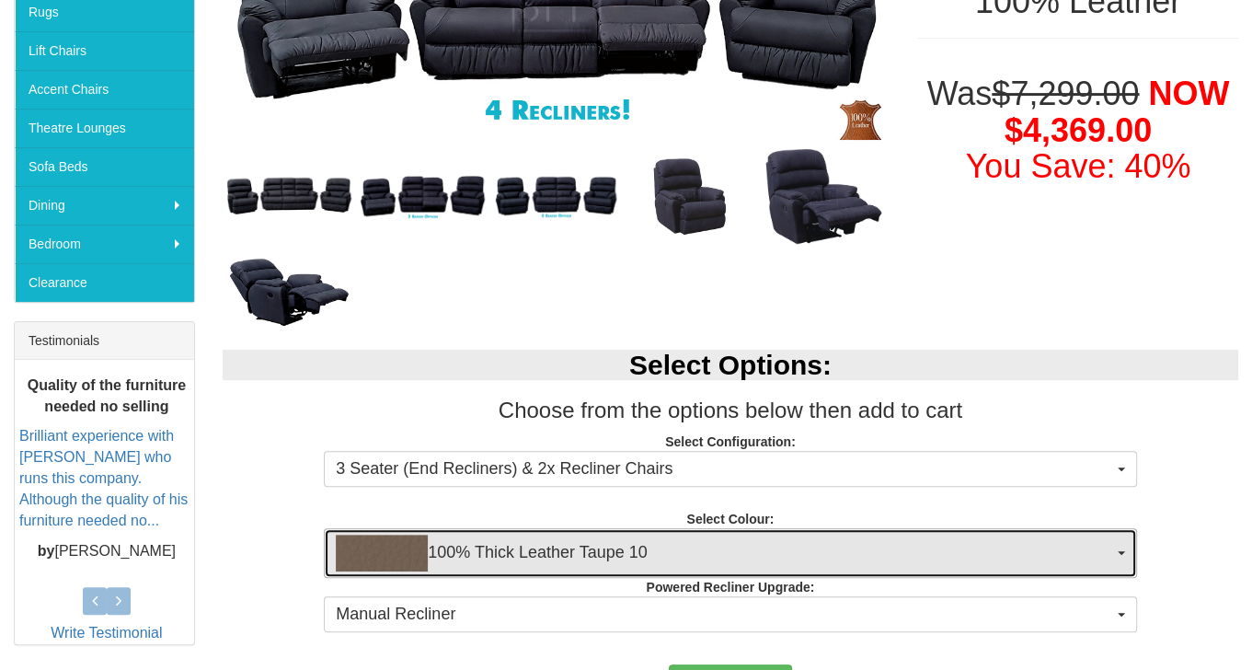
click at [1090, 546] on span "100% Thick Leather Taupe 10" at bounding box center [724, 553] width 776 height 37
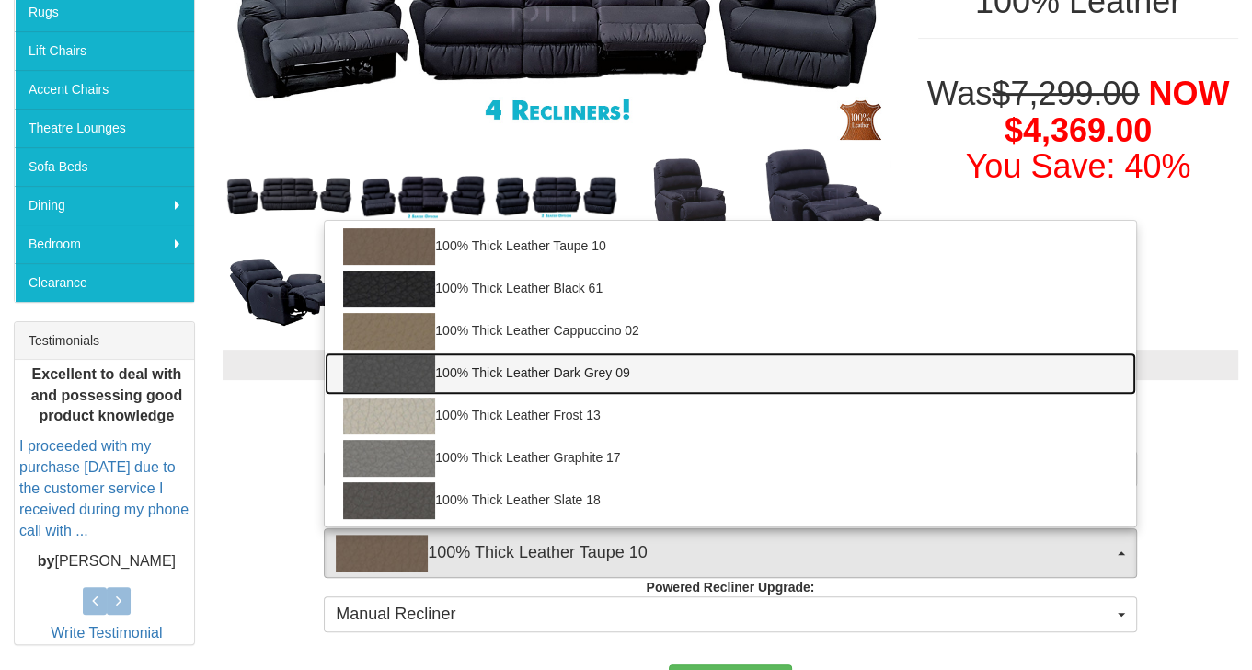
click at [717, 383] on link "100% Thick Leather Dark Grey 09" at bounding box center [730, 373] width 811 height 42
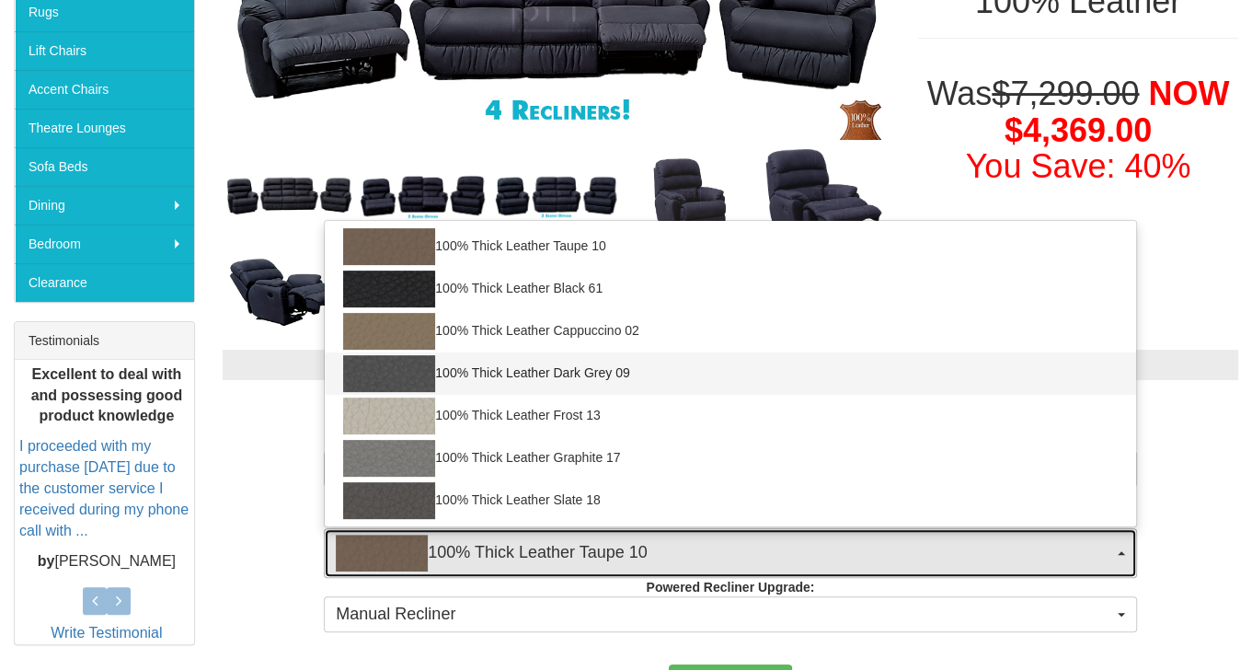
select select "1951"
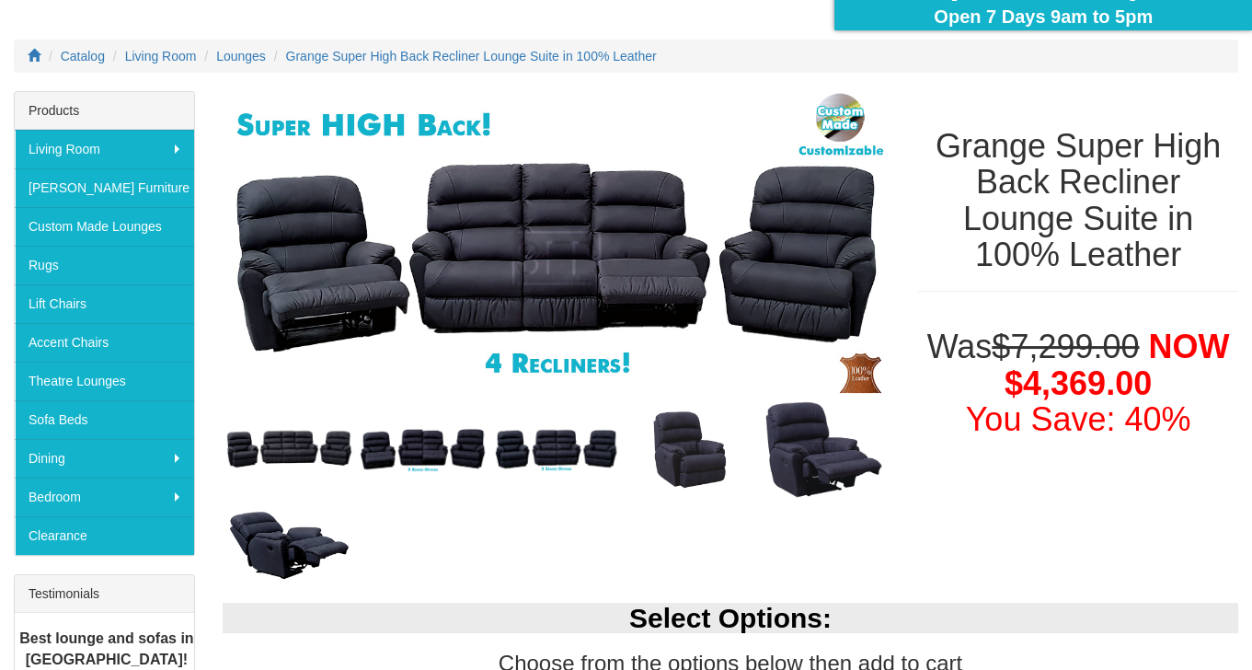
scroll to position [184, 0]
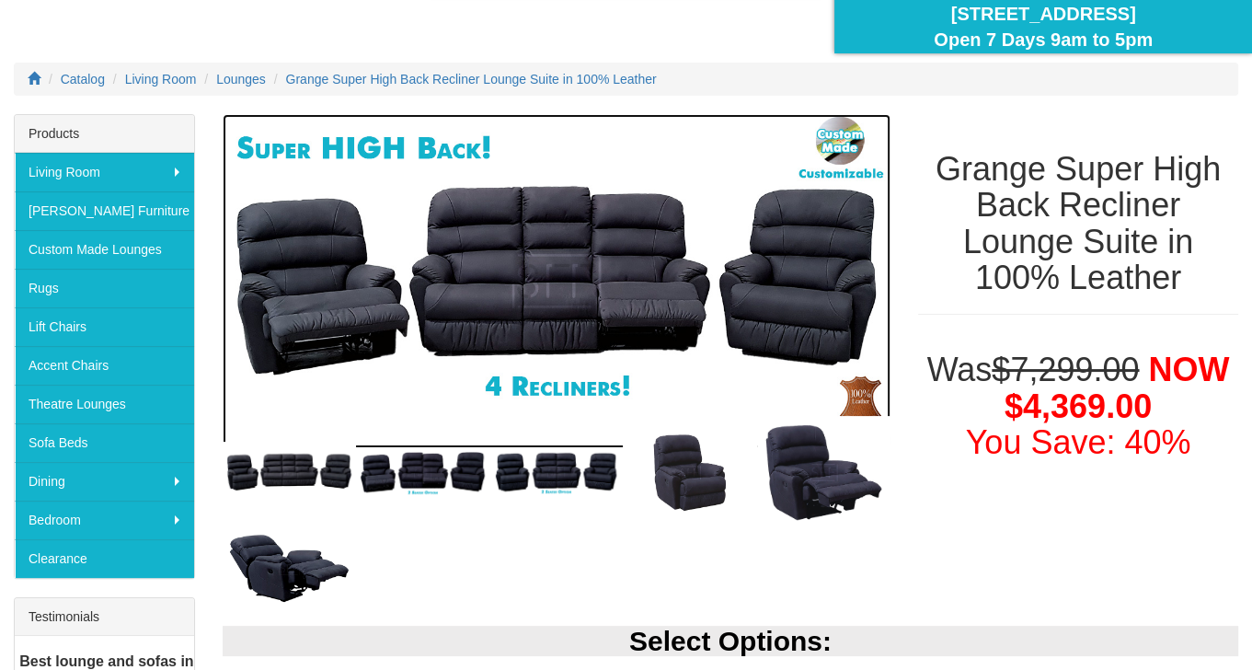
click at [624, 288] on img at bounding box center [557, 281] width 668 height 334
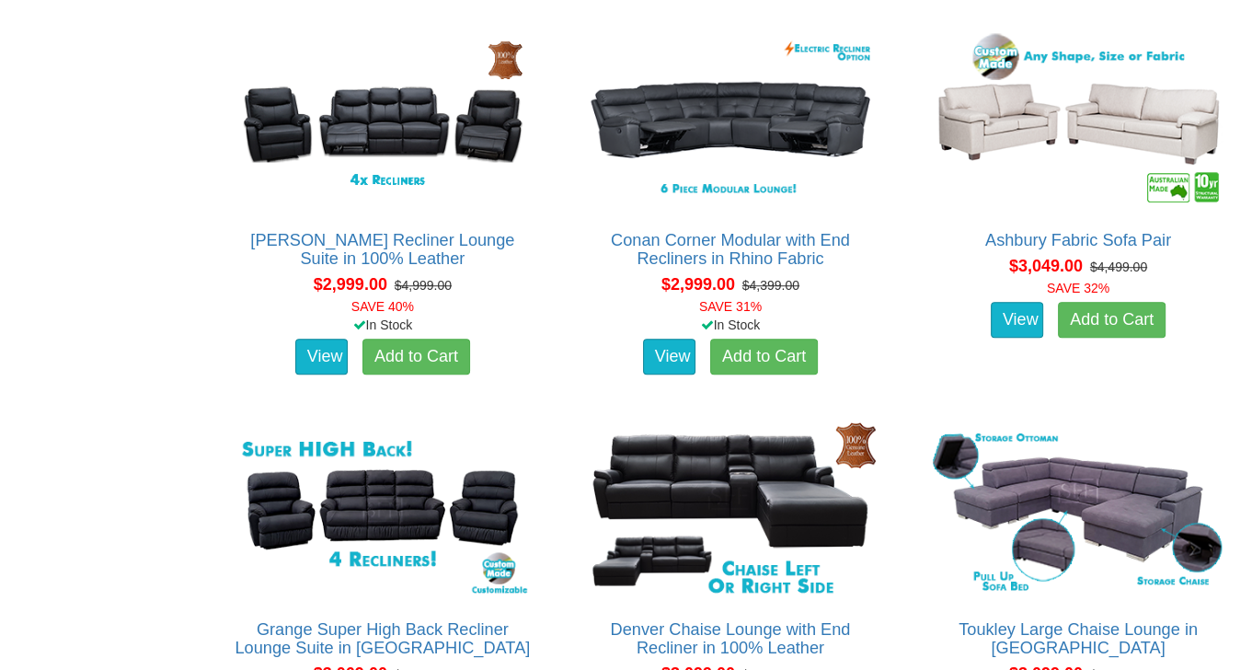
scroll to position [7268, 0]
